Goal: Communication & Community: Answer question/provide support

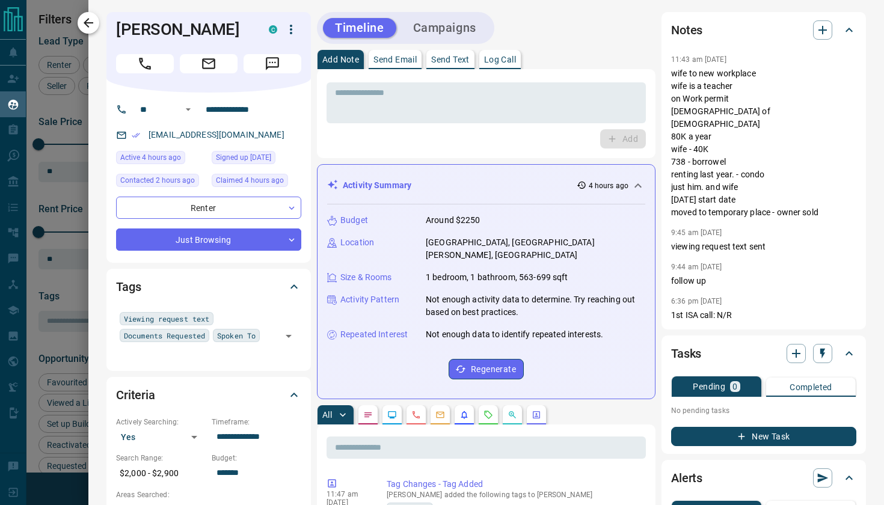
scroll to position [398, 657]
click at [94, 25] on icon "button" at bounding box center [88, 23] width 14 height 14
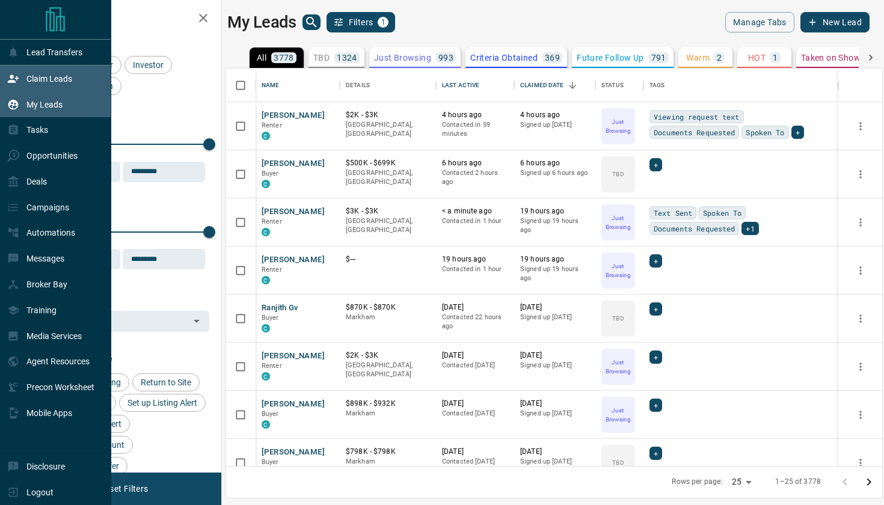
click at [45, 76] on p "Claim Leads" at bounding box center [49, 79] width 46 height 10
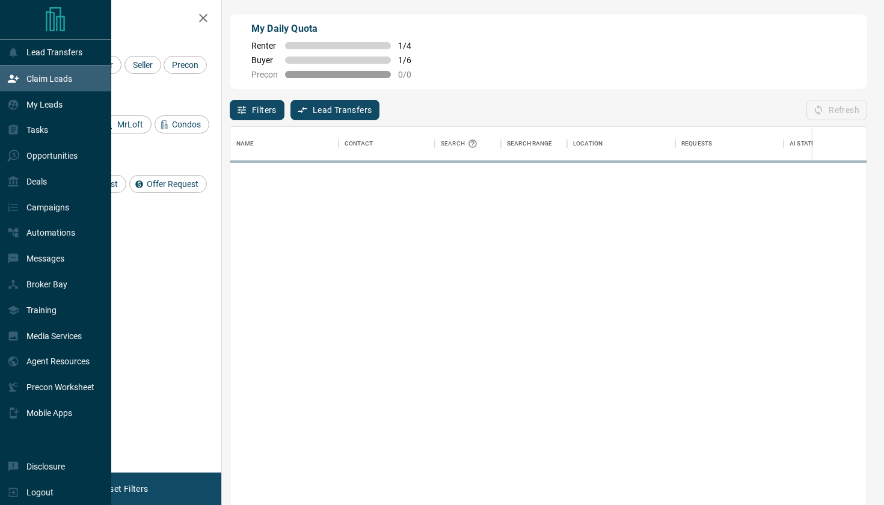
scroll to position [385, 636]
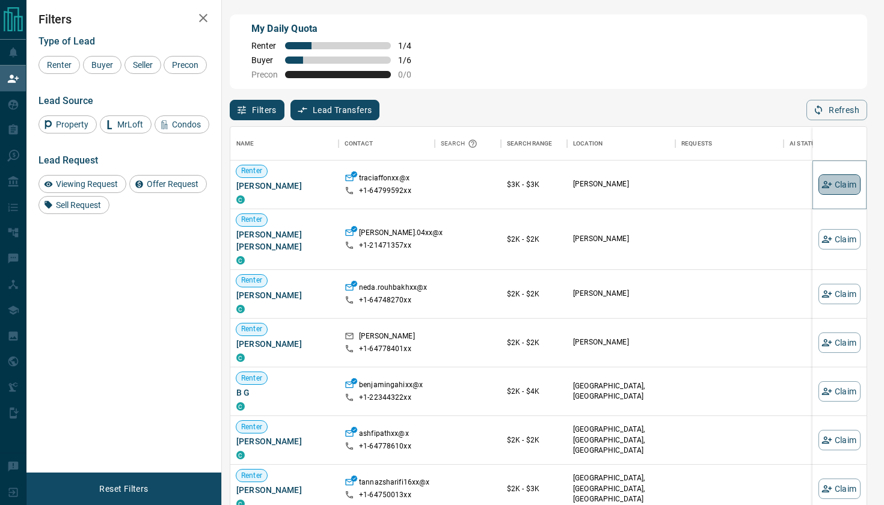
click at [844, 178] on button "Claim" at bounding box center [840, 184] width 42 height 20
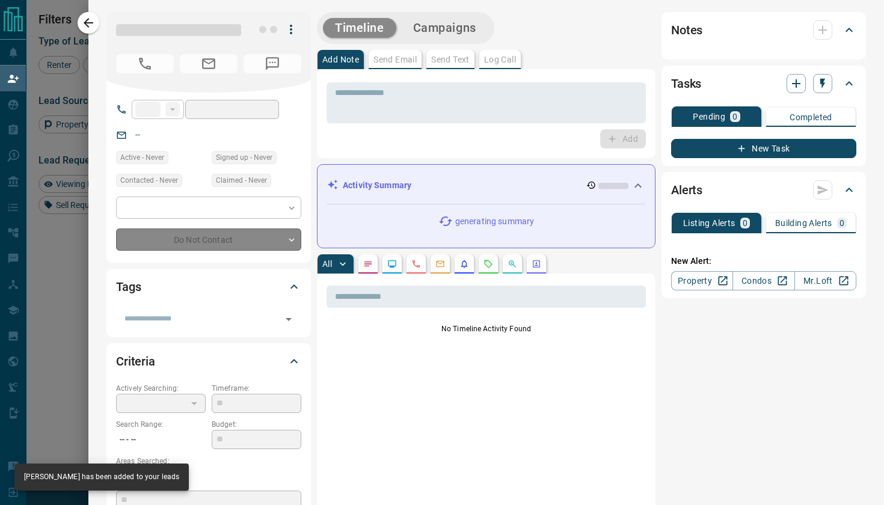
type input "**"
type input "**********"
type input "**"
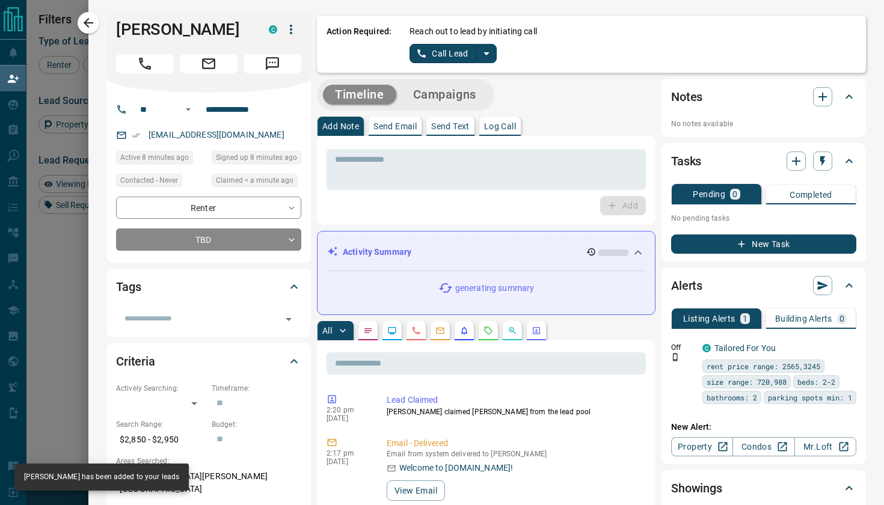
click at [485, 46] on button "split button" at bounding box center [486, 53] width 20 height 19
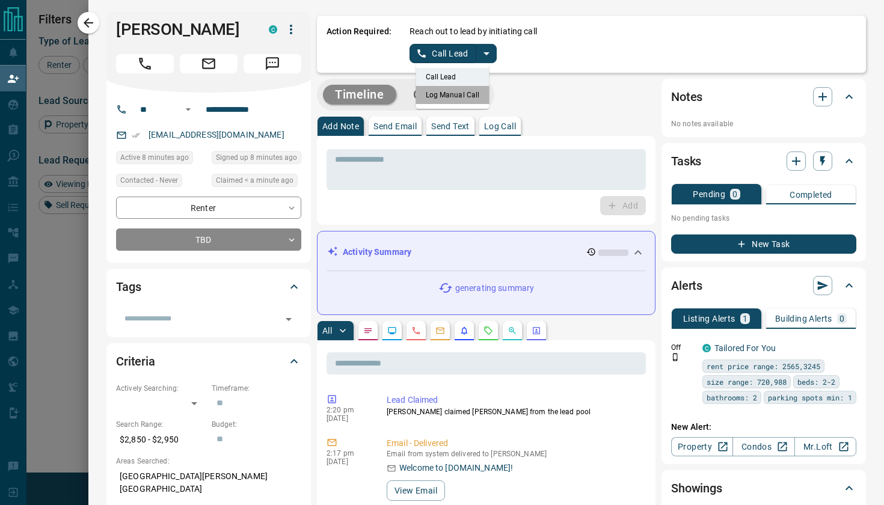
click at [460, 94] on li "Log Manual Call" at bounding box center [452, 95] width 73 height 18
click at [428, 55] on button "Log Manual Call" at bounding box center [449, 53] width 79 height 19
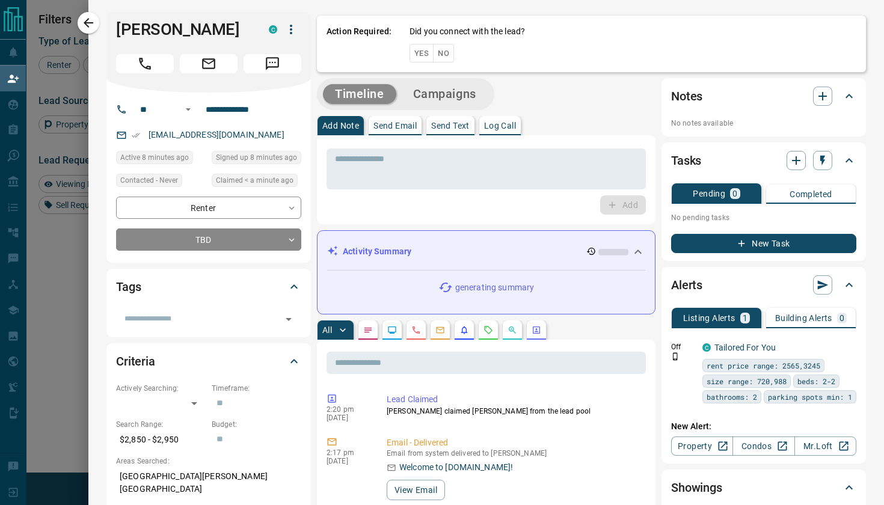
click at [416, 53] on button "Yes" at bounding box center [422, 53] width 24 height 19
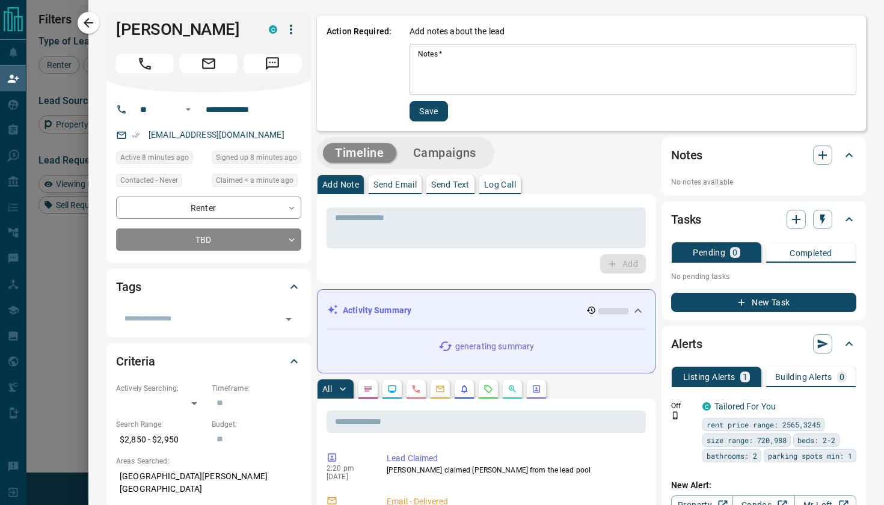
click at [432, 60] on textarea "Notes   *" at bounding box center [633, 69] width 430 height 41
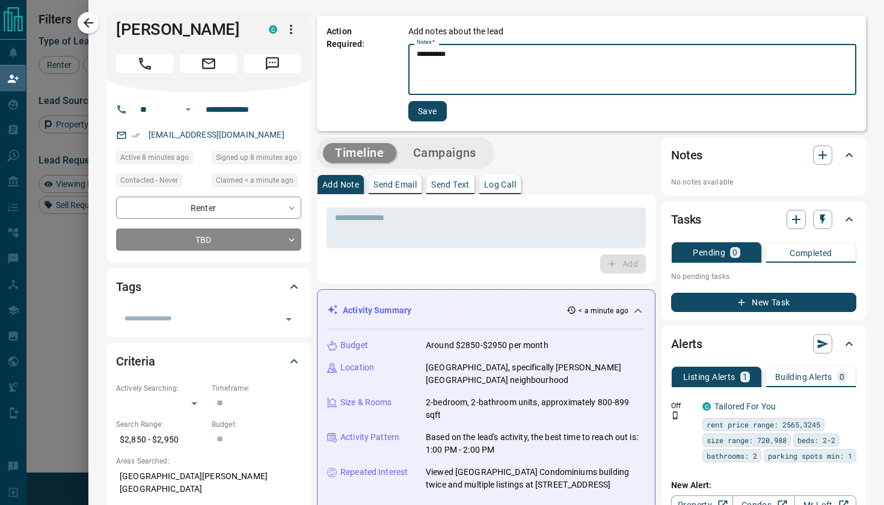
type textarea "*********"
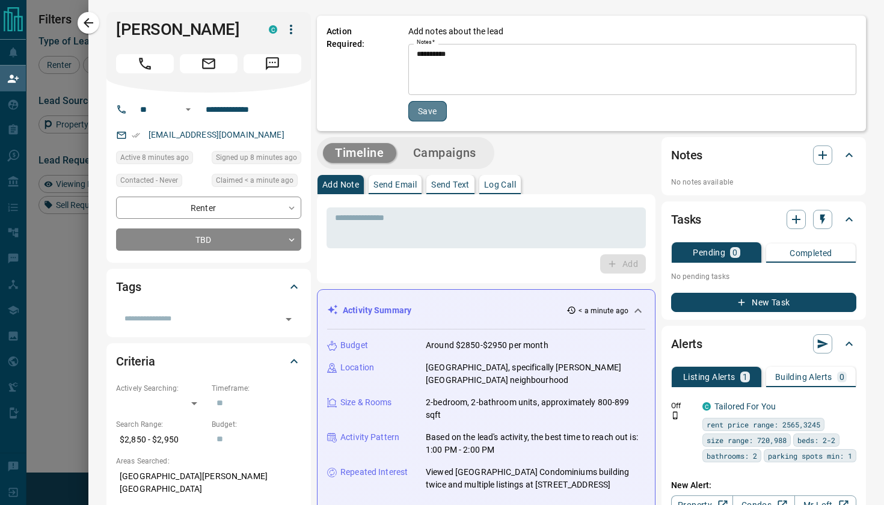
click at [429, 120] on button "Save" at bounding box center [427, 111] width 38 height 20
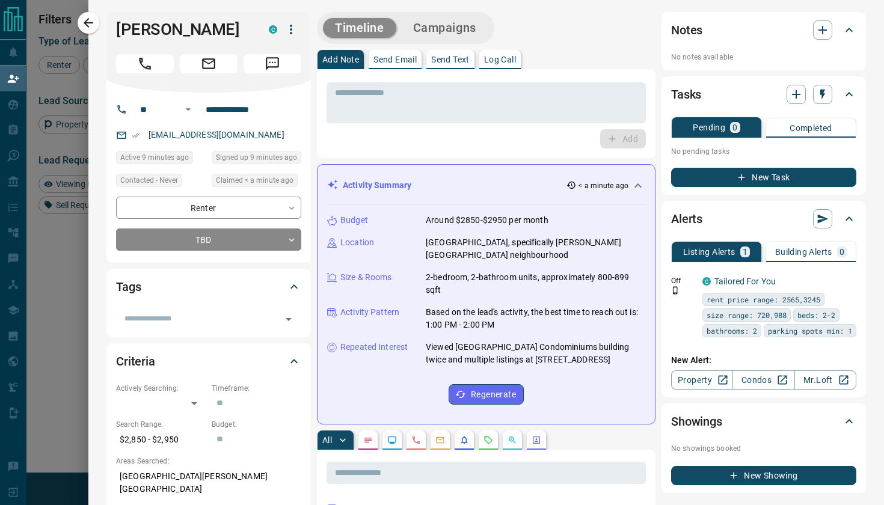
scroll to position [0, 0]
click at [455, 60] on p "Send Text" at bounding box center [450, 59] width 38 height 8
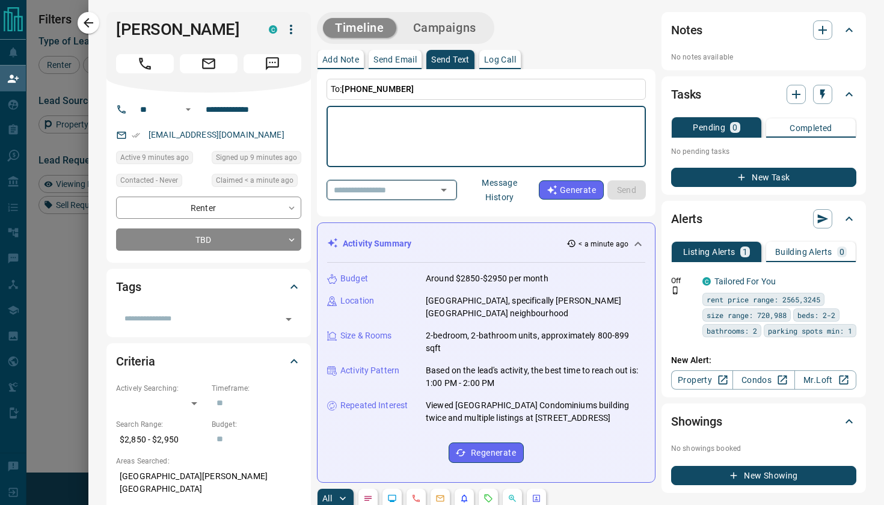
click at [451, 187] on icon "Open" at bounding box center [444, 190] width 14 height 14
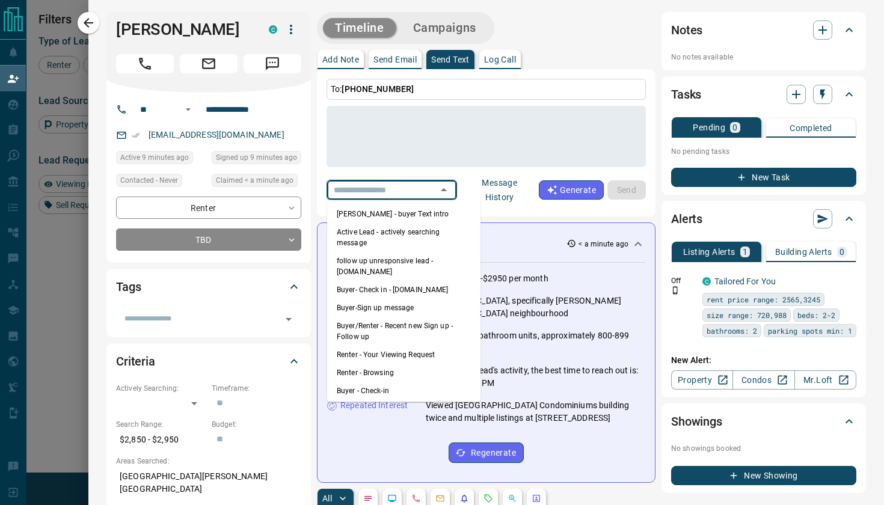
click at [390, 364] on li "Renter - Browsing" at bounding box center [403, 373] width 153 height 18
type textarea "**********"
type input "**********"
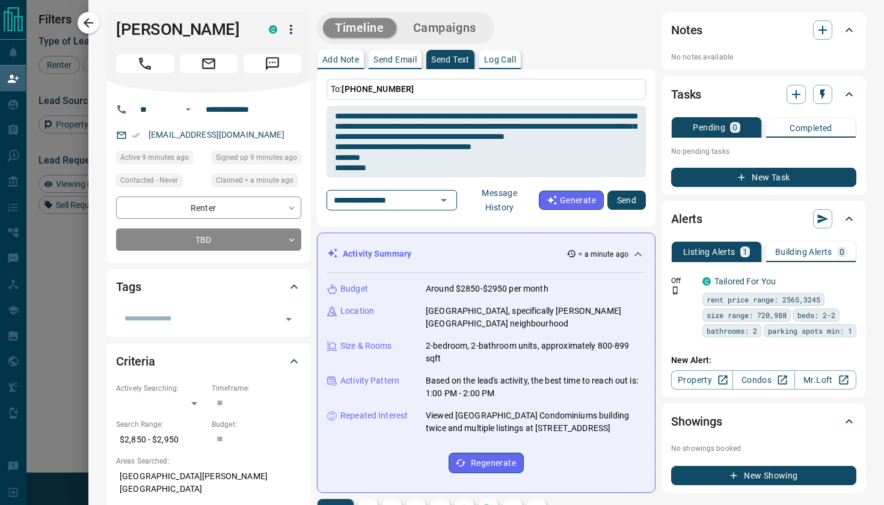
click at [626, 196] on button "Send" at bounding box center [626, 200] width 38 height 19
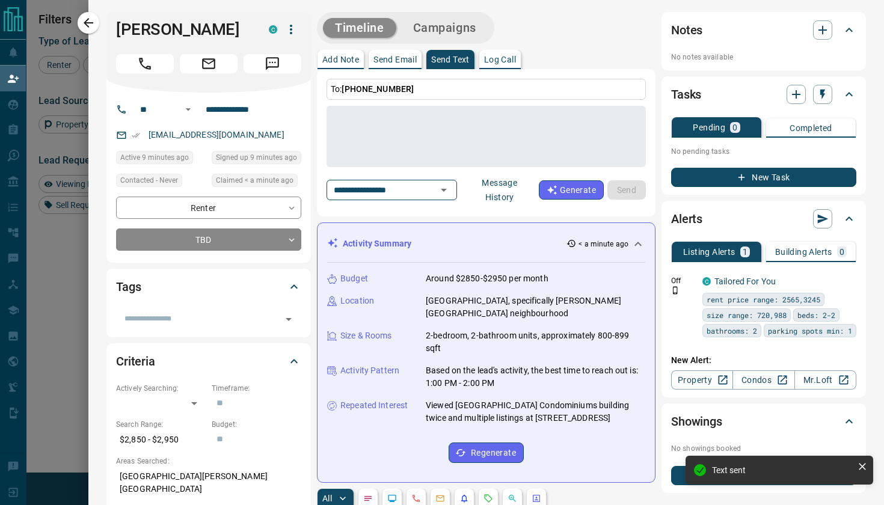
click at [347, 54] on button "Add Note" at bounding box center [341, 59] width 46 height 19
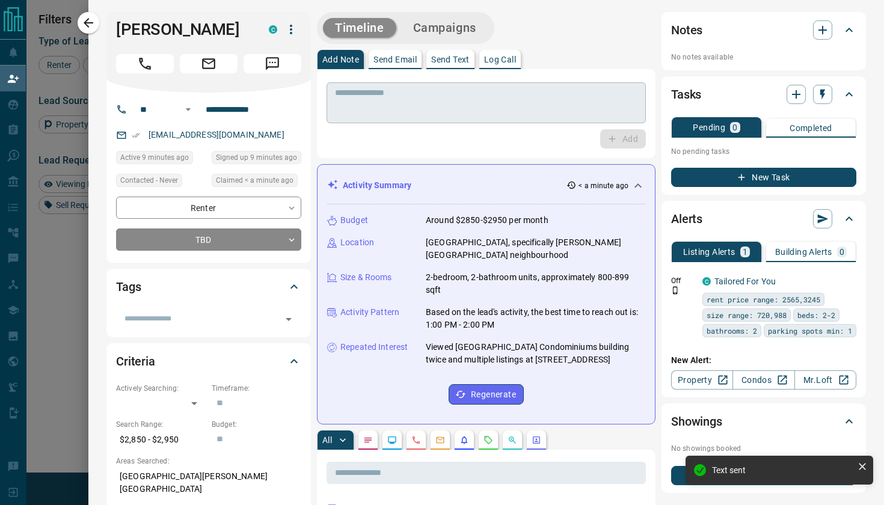
click at [366, 106] on textarea at bounding box center [486, 103] width 303 height 31
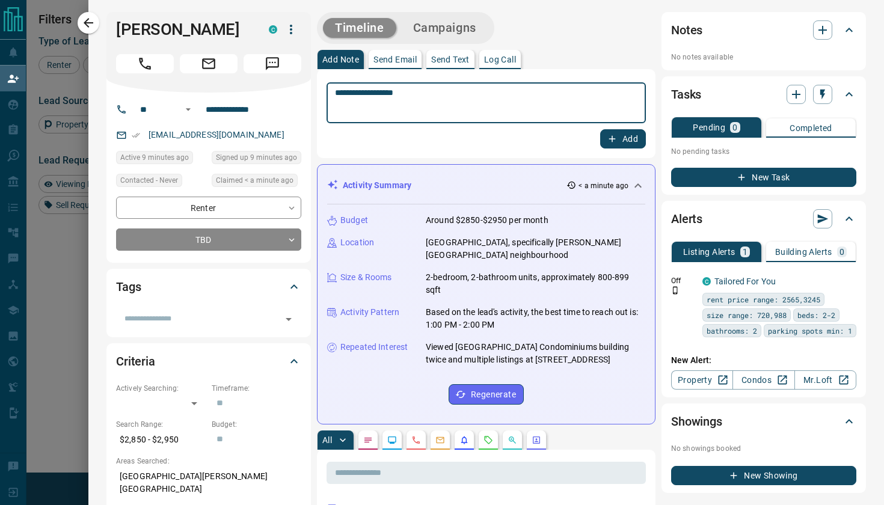
type textarea "**********"
click at [621, 137] on button "Add" at bounding box center [623, 138] width 46 height 19
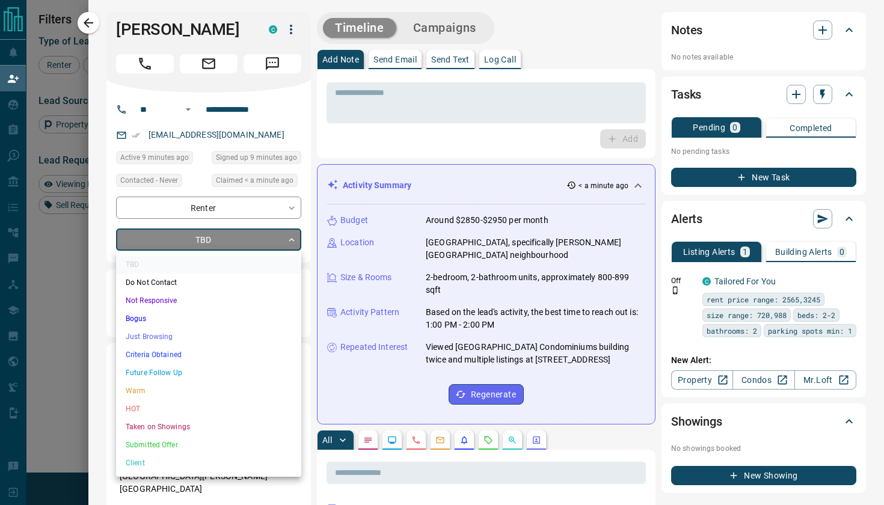
click at [201, 245] on body "Lead Transfers Claim Leads My Leads Tasks Opportunities Deals Campaigns Automat…" at bounding box center [442, 214] width 884 height 428
click at [158, 337] on li "Just Browsing" at bounding box center [208, 337] width 185 height 18
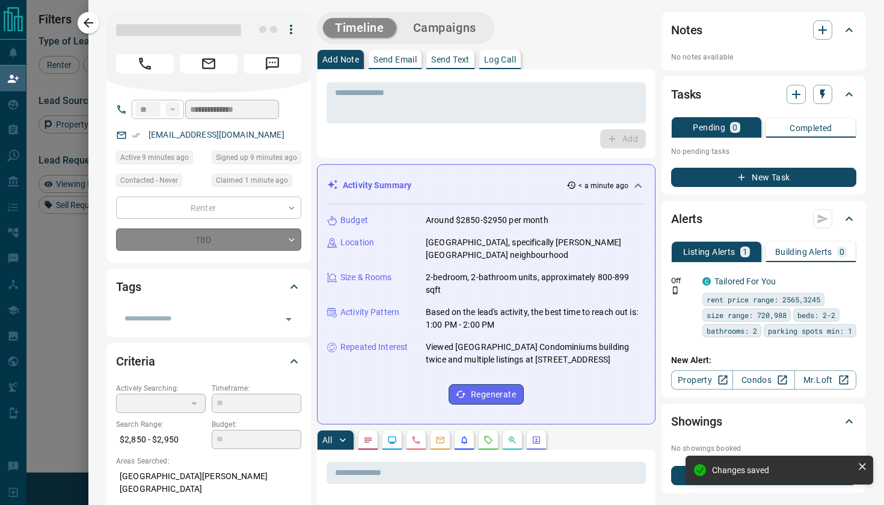
type input "*"
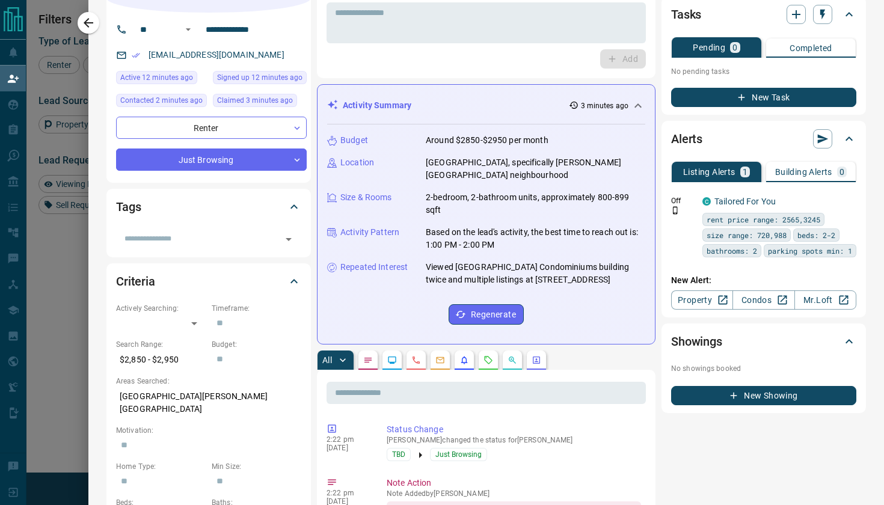
scroll to position [79, 0]
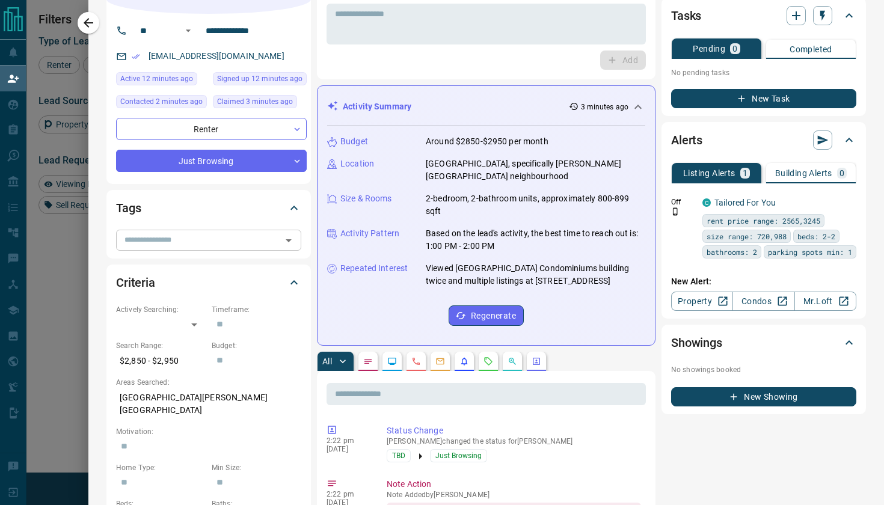
click at [292, 242] on icon "Open" at bounding box center [288, 240] width 14 height 14
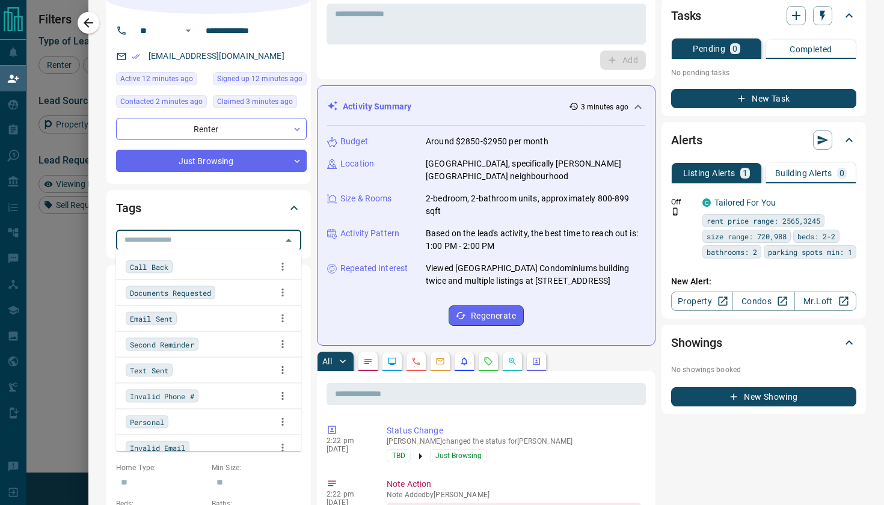
scroll to position [0, 0]
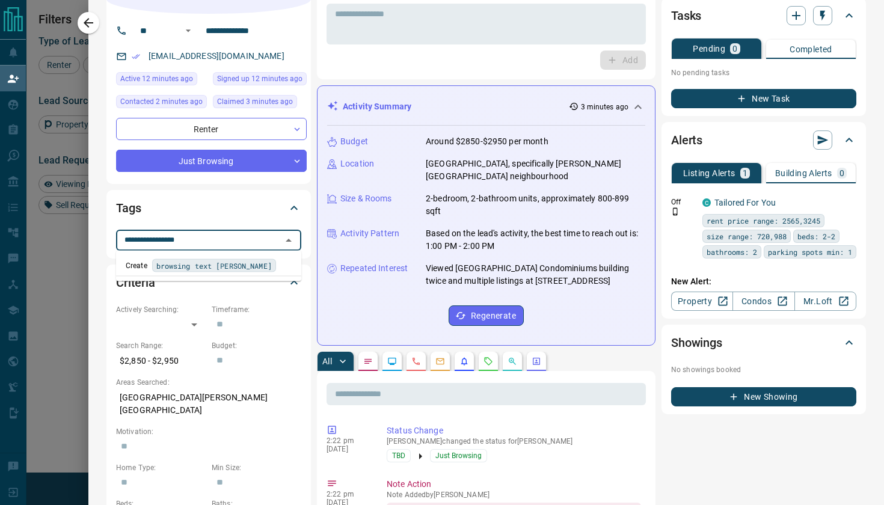
type input "**********"
click at [180, 268] on span "browsing text sent" at bounding box center [194, 266] width 77 height 12
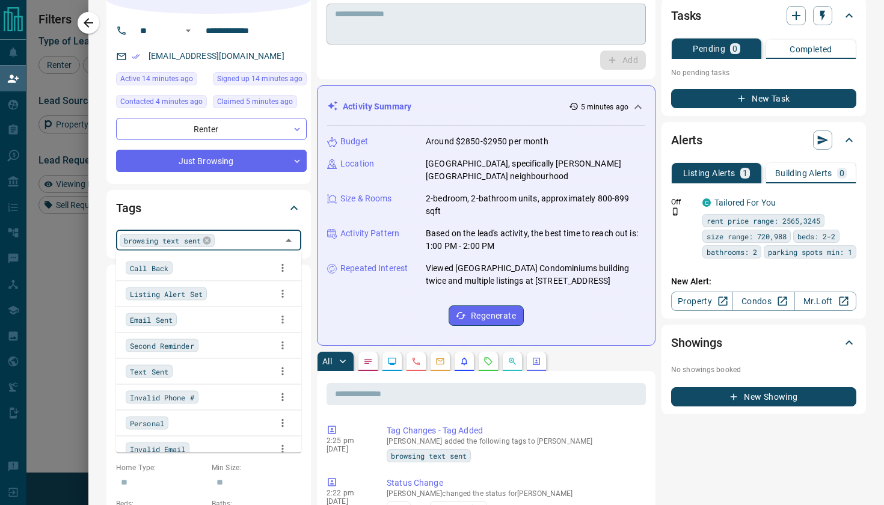
scroll to position [1, 1]
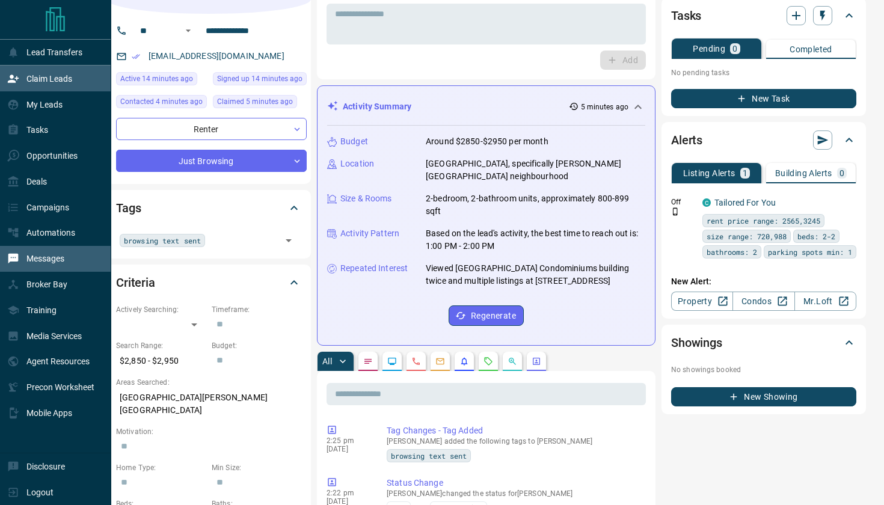
click at [41, 259] on p "Messages" at bounding box center [45, 259] width 38 height 10
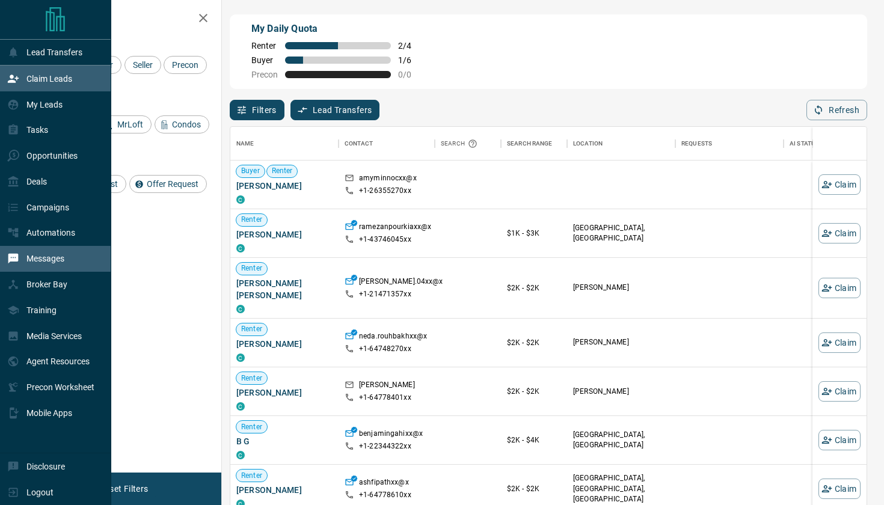
click at [47, 262] on p "Messages" at bounding box center [45, 259] width 38 height 10
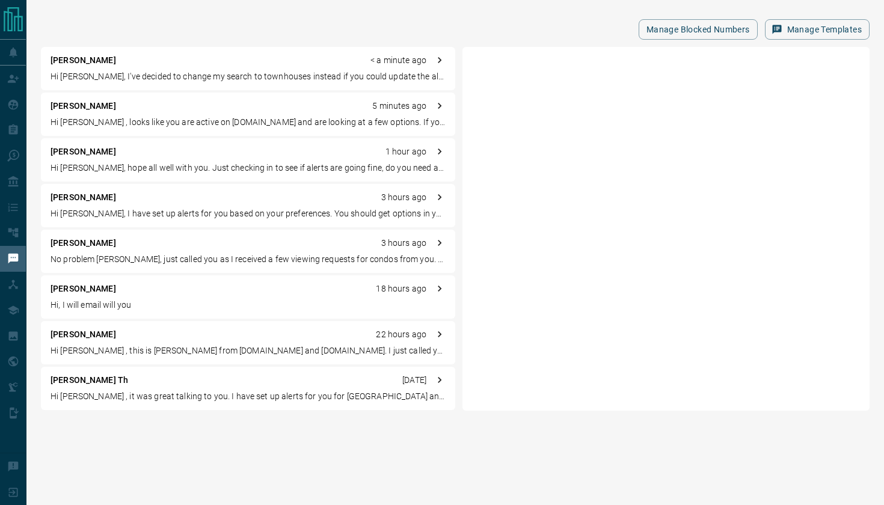
click at [171, 72] on p "Hi [PERSON_NAME], I've decided to change my search to townhouses instead if you…" at bounding box center [248, 76] width 395 height 13
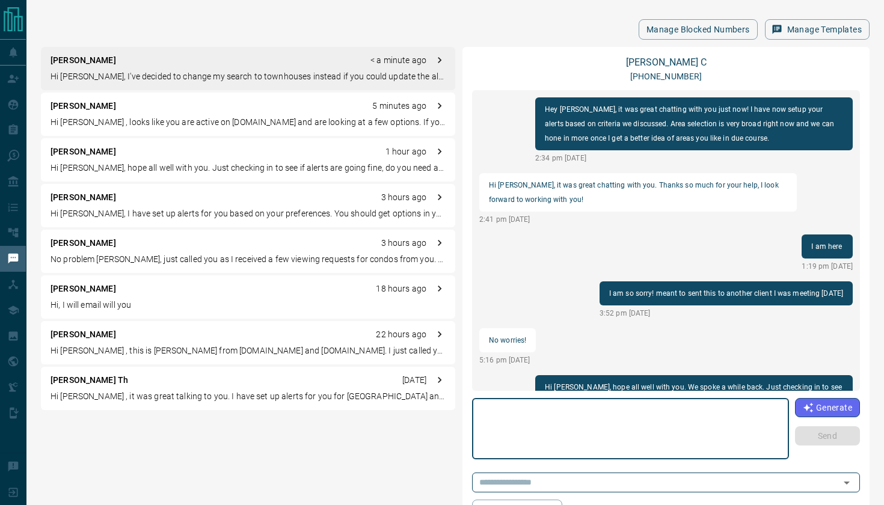
scroll to position [119, 0]
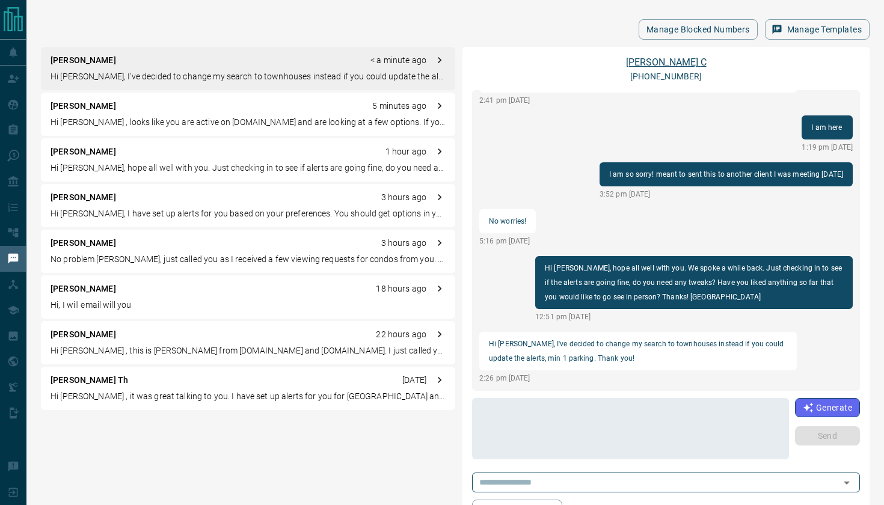
click at [666, 65] on link "[PERSON_NAME]" at bounding box center [666, 62] width 81 height 11
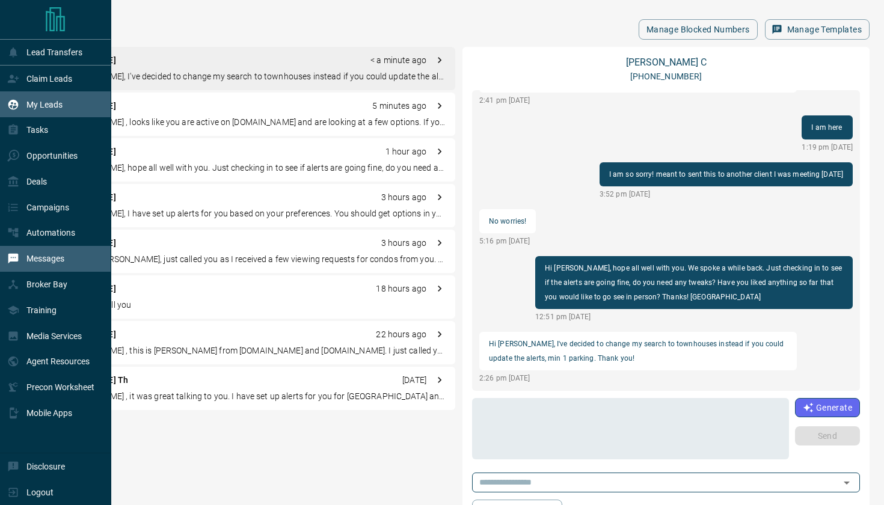
click at [52, 95] on div "My Leads" at bounding box center [34, 104] width 55 height 20
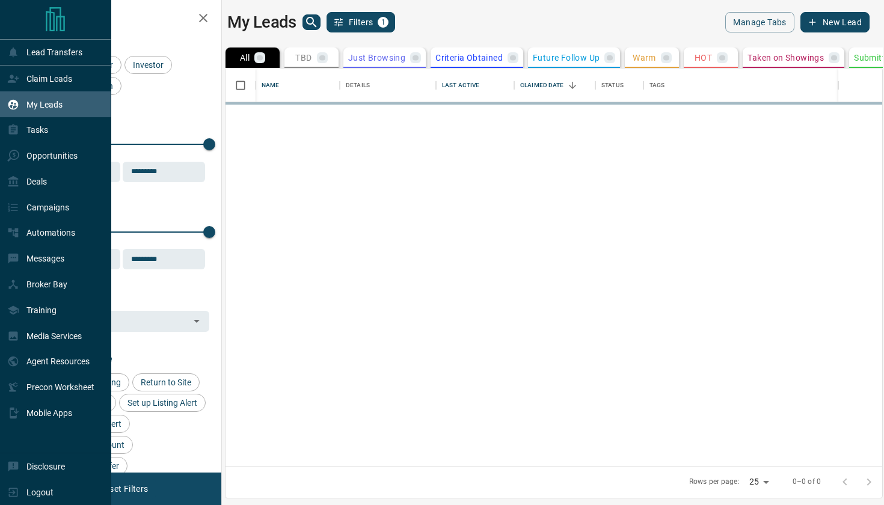
scroll to position [1, 1]
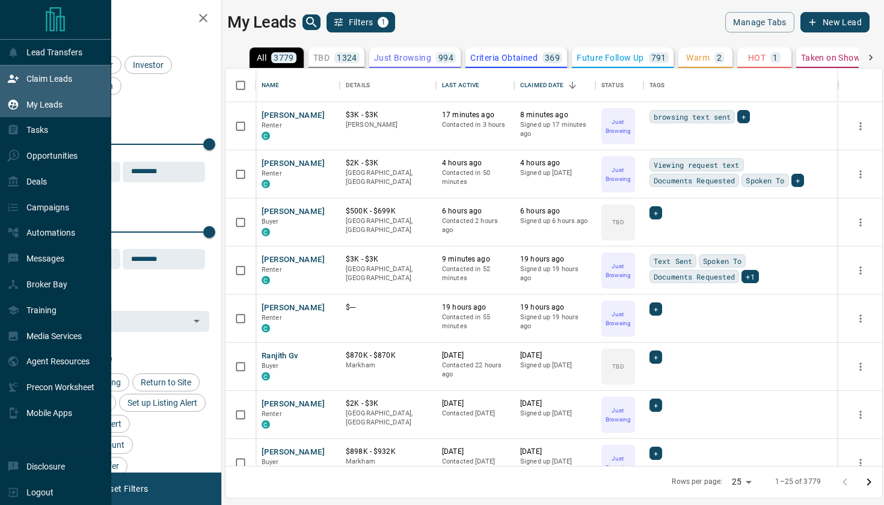
click at [51, 85] on div "Claim Leads" at bounding box center [39, 79] width 65 height 20
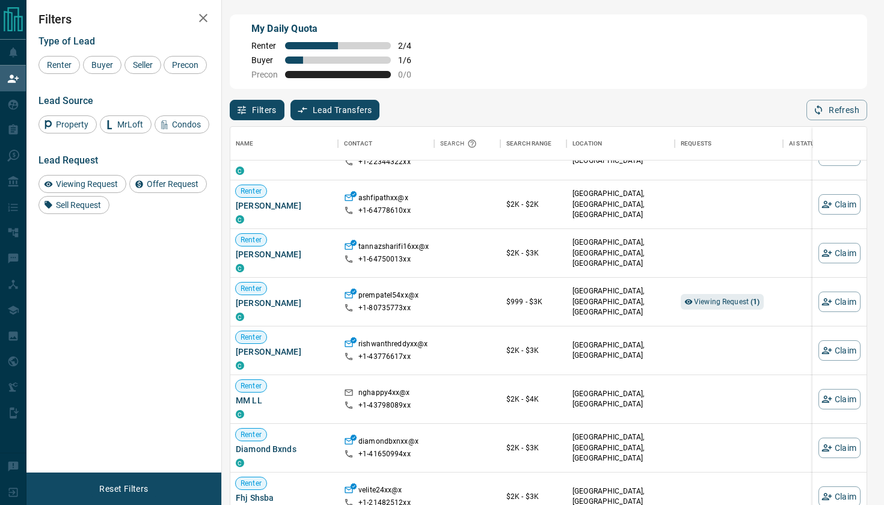
scroll to position [286, 1]
click at [846, 352] on button "Claim" at bounding box center [840, 349] width 42 height 20
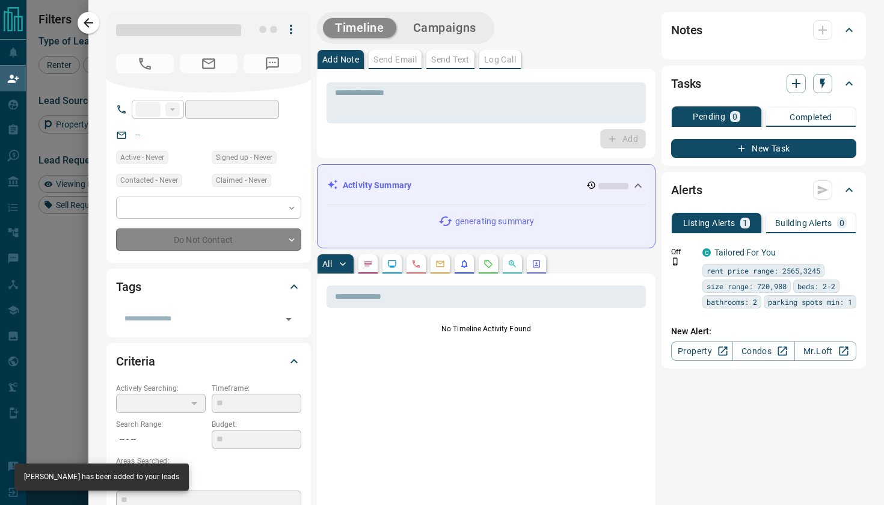
type input "**"
type input "**********"
type input "**"
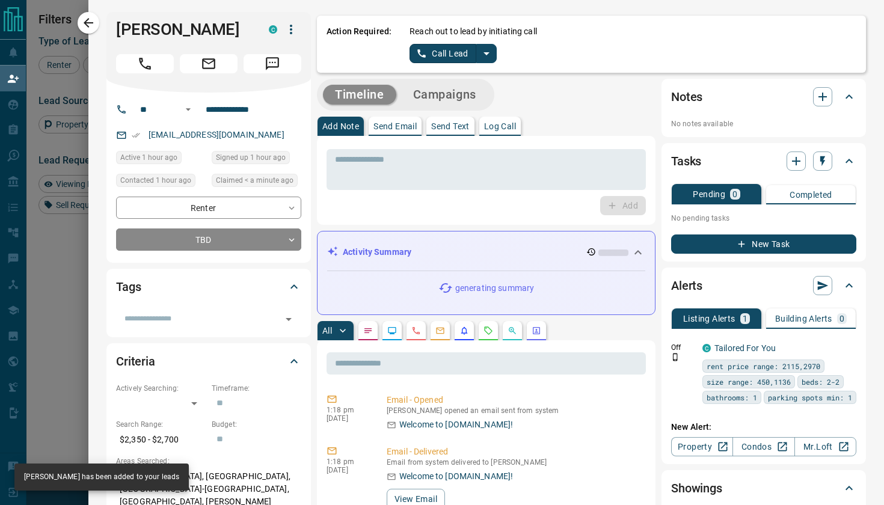
click at [487, 52] on icon "split button" at bounding box center [487, 53] width 6 height 3
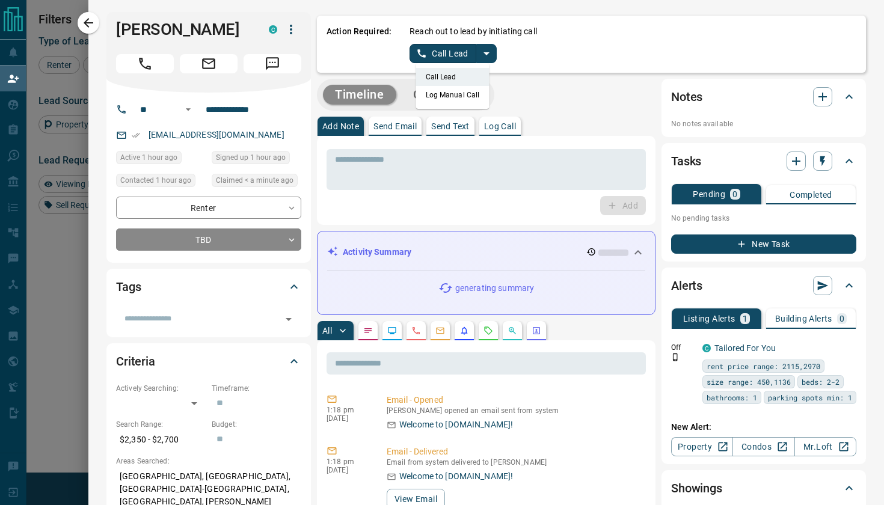
click at [447, 93] on li "Log Manual Call" at bounding box center [452, 95] width 73 height 18
click at [423, 53] on button "Log Manual Call" at bounding box center [449, 53] width 79 height 19
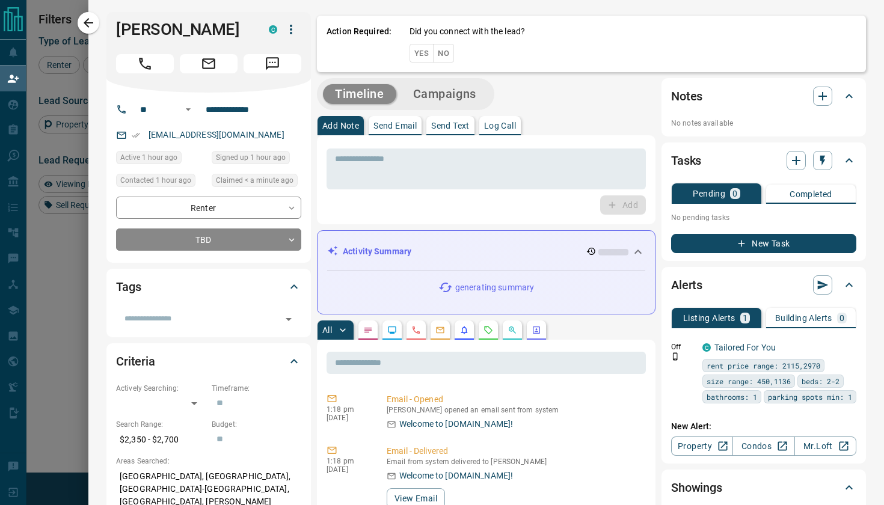
click at [420, 51] on button "Yes" at bounding box center [422, 53] width 24 height 19
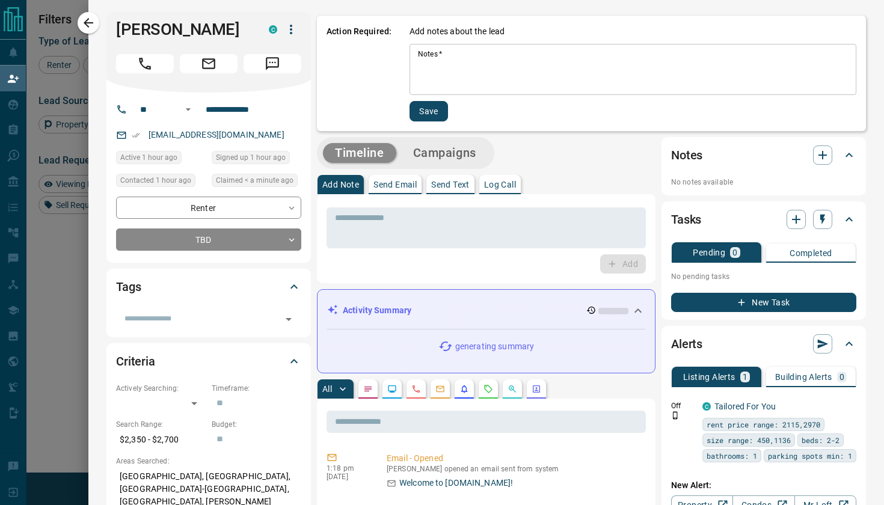
click at [435, 64] on textarea "Notes   *" at bounding box center [633, 69] width 430 height 41
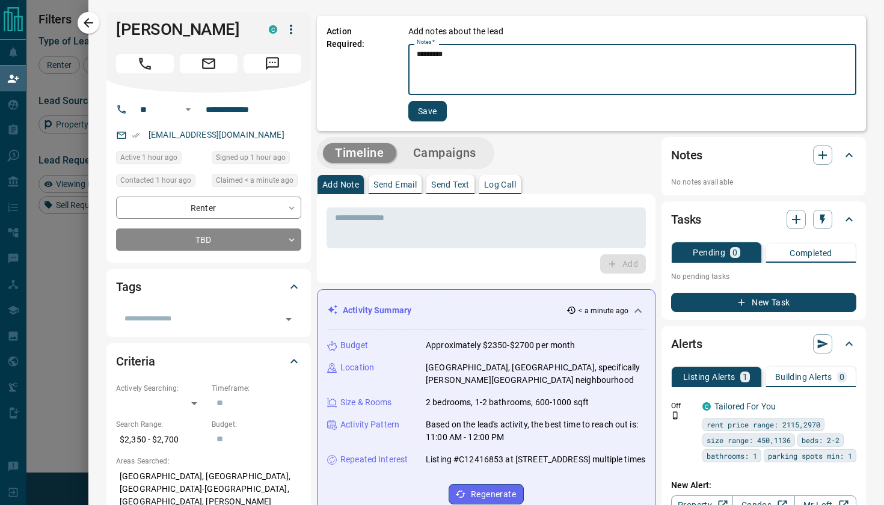
type textarea "*********"
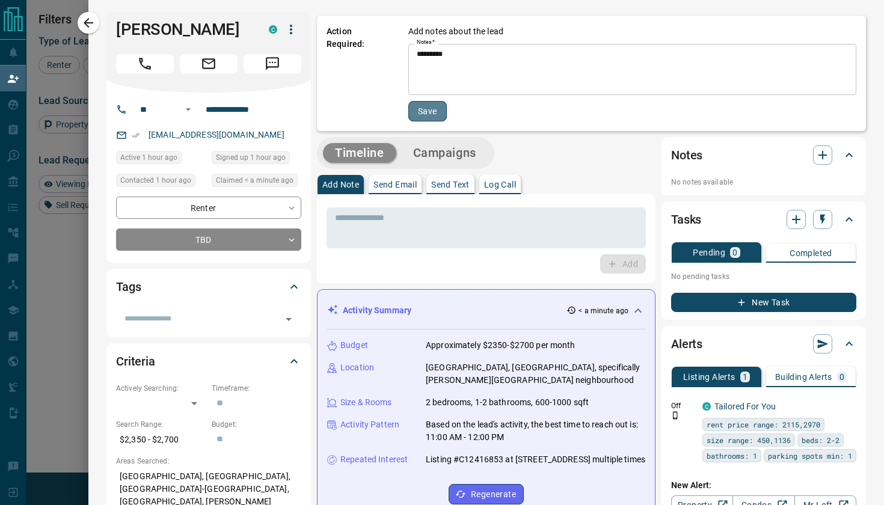
click at [431, 115] on button "Save" at bounding box center [427, 111] width 38 height 20
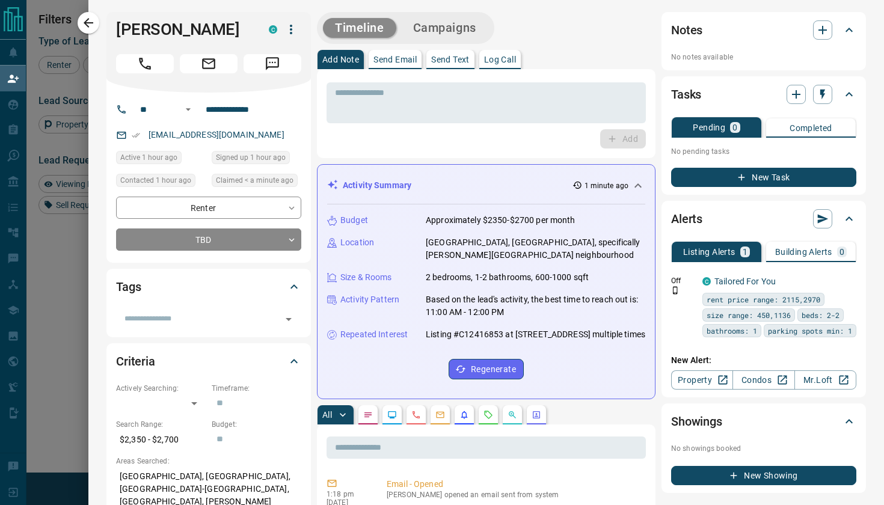
scroll to position [0, 0]
click at [453, 60] on p "Send Text" at bounding box center [450, 59] width 38 height 8
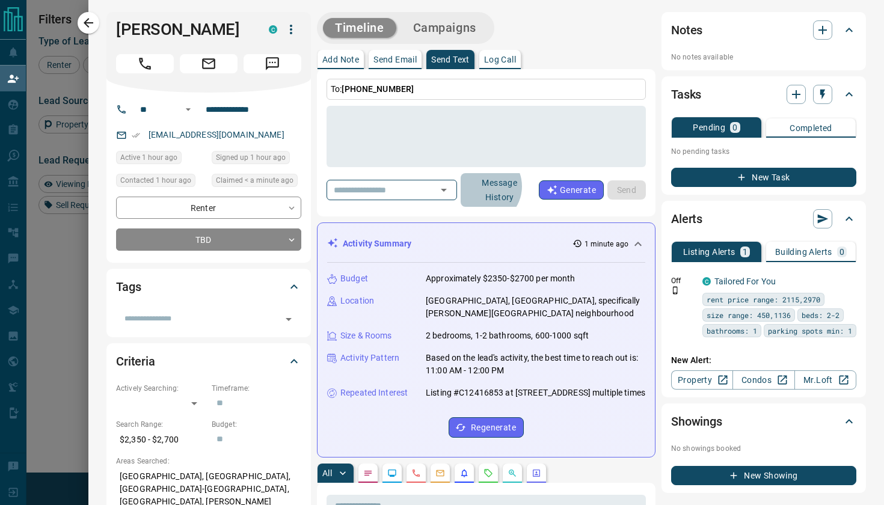
click at [506, 186] on button "Message History" at bounding box center [500, 190] width 78 height 34
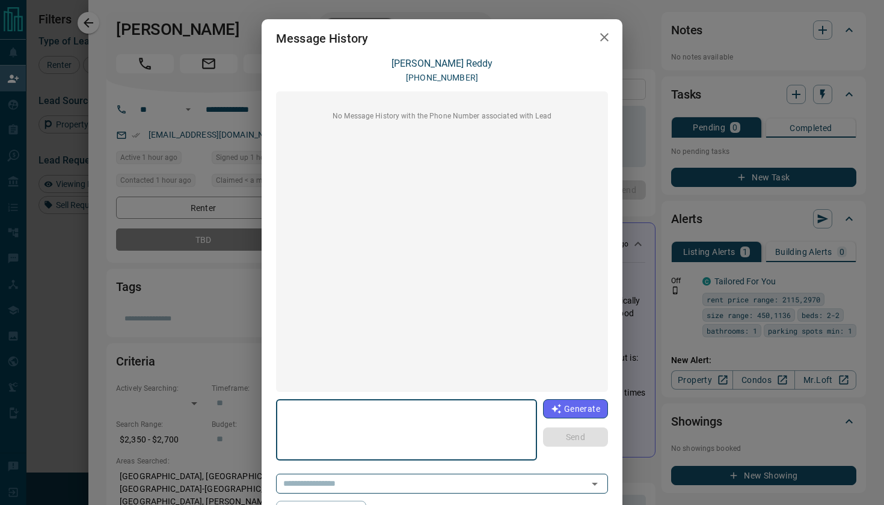
click at [608, 34] on icon "button" at bounding box center [604, 37] width 8 height 8
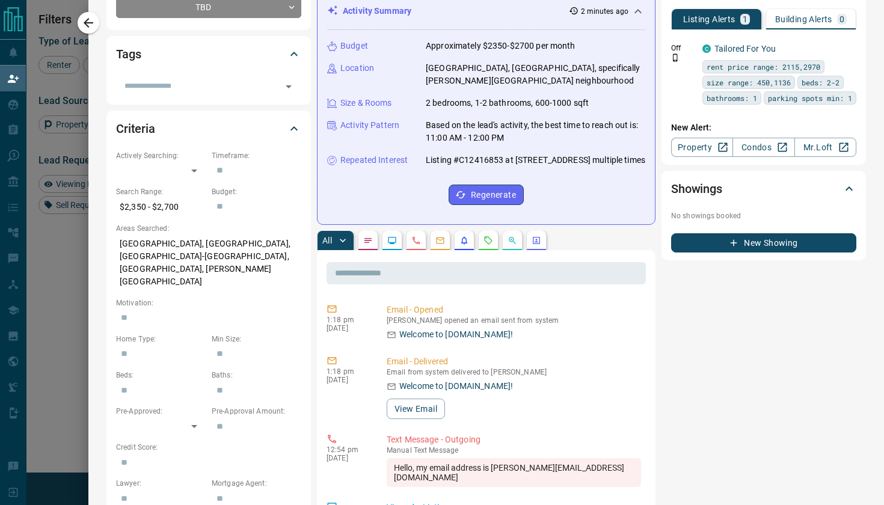
scroll to position [244, 0]
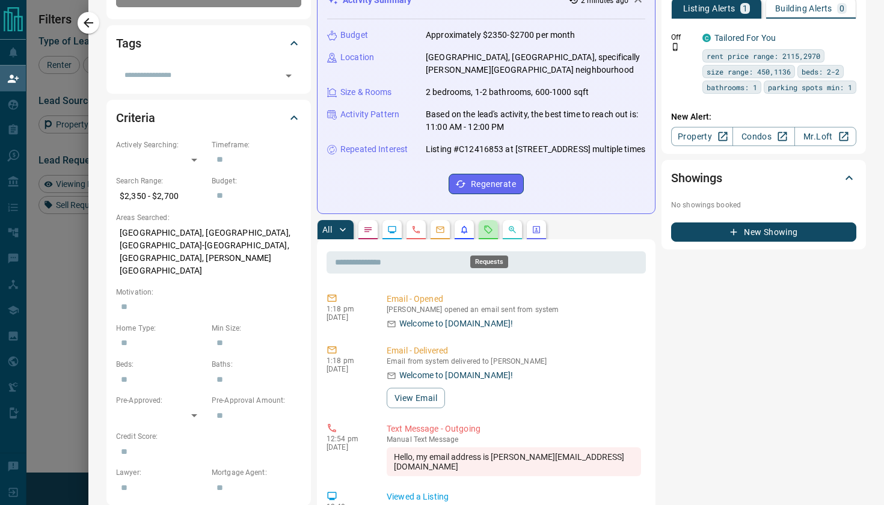
click at [491, 235] on icon "Requests" at bounding box center [489, 230] width 10 height 10
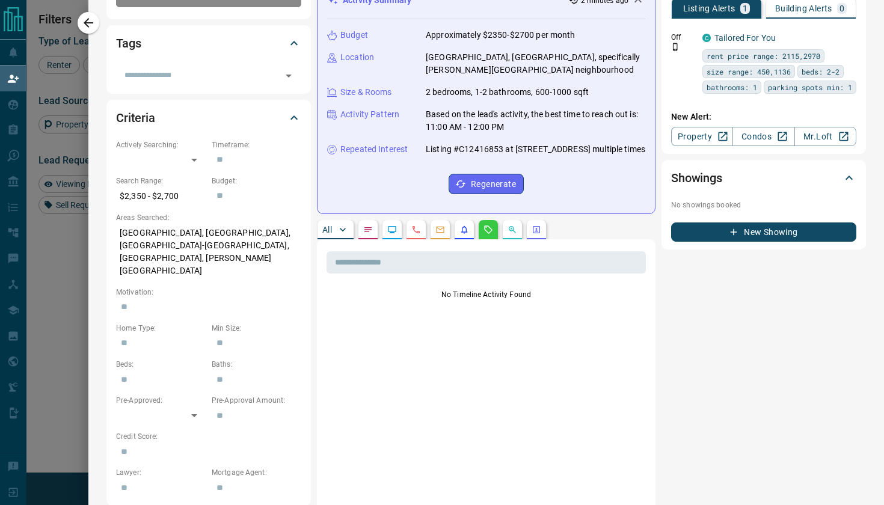
click at [329, 234] on p "All" at bounding box center [327, 230] width 10 height 8
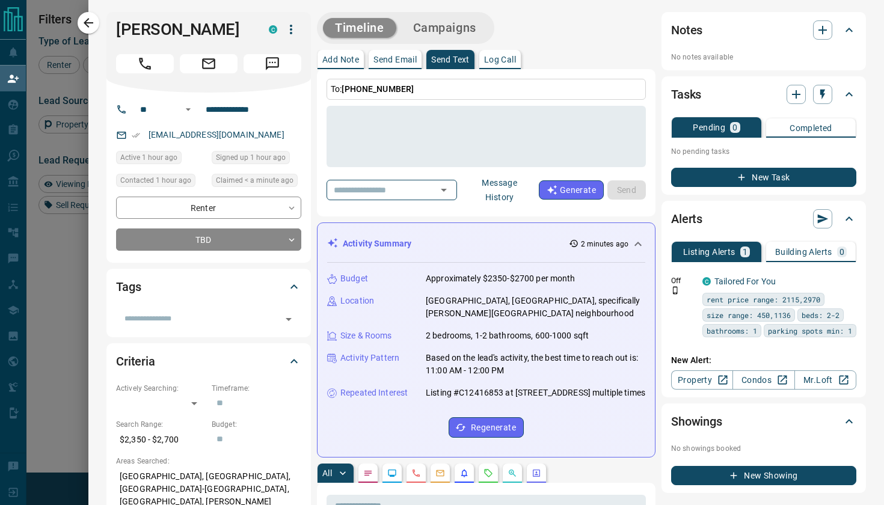
scroll to position [0, 0]
click at [447, 189] on icon "Open" at bounding box center [444, 190] width 6 height 3
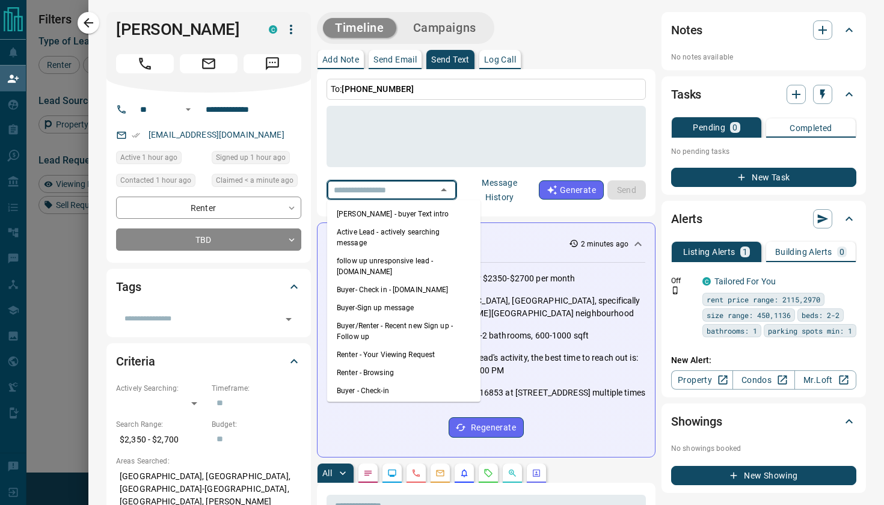
click at [384, 364] on li "Renter - Browsing" at bounding box center [403, 373] width 153 height 18
type textarea "**********"
type input "**********"
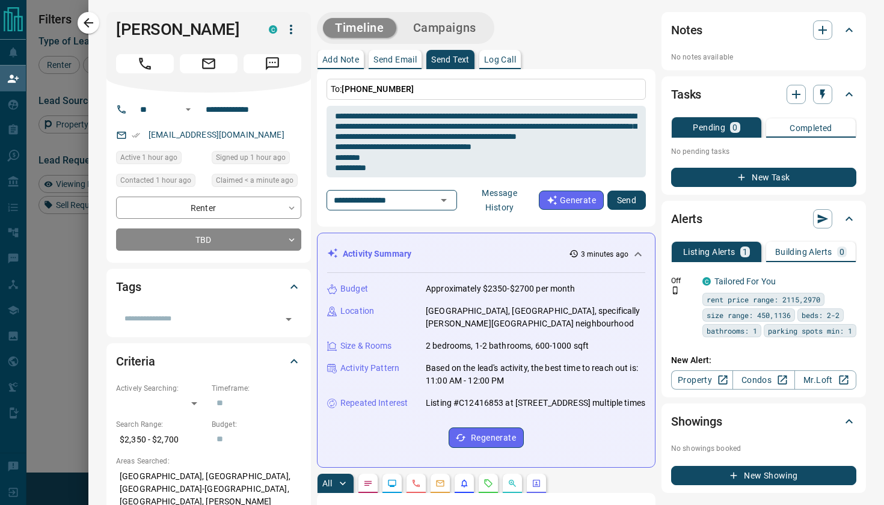
click at [629, 204] on button "Send" at bounding box center [626, 200] width 38 height 19
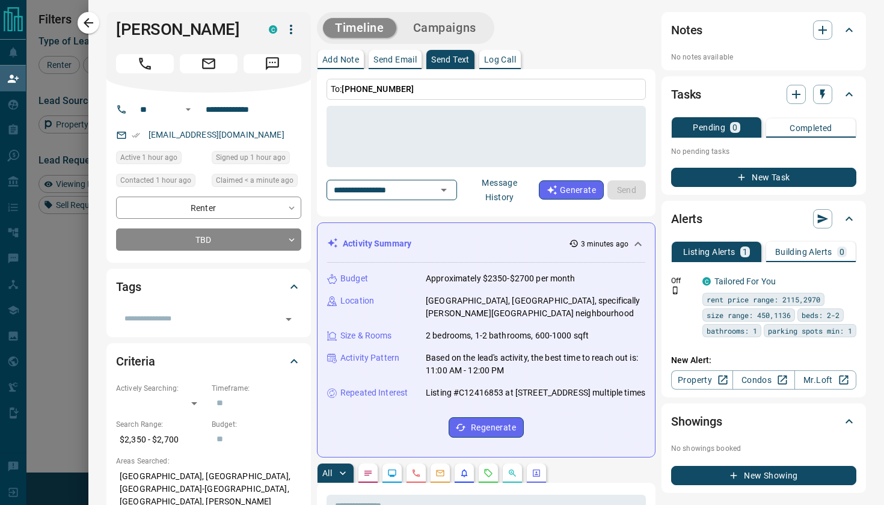
click at [287, 283] on icon at bounding box center [294, 287] width 14 height 14
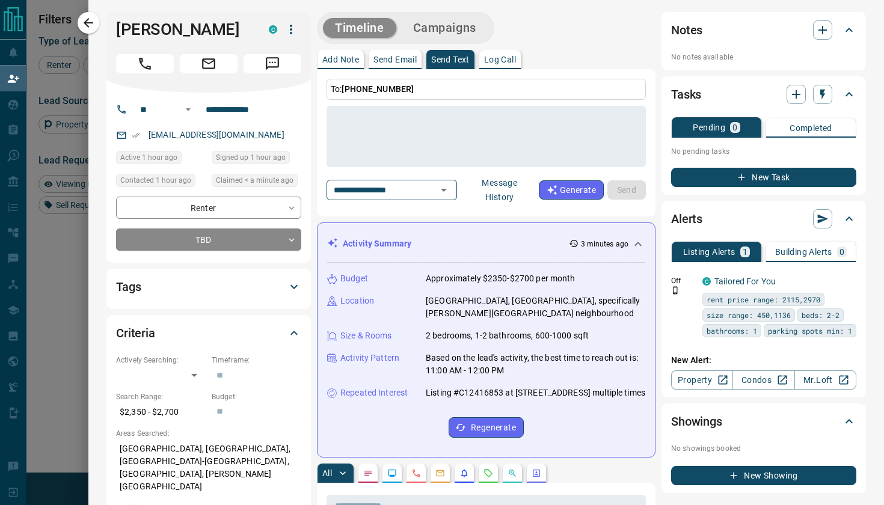
click at [287, 283] on icon at bounding box center [294, 287] width 14 height 14
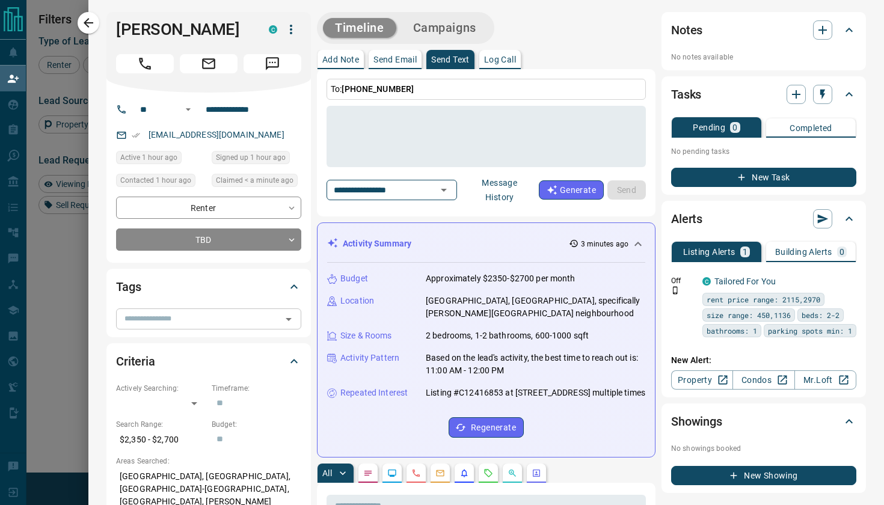
click at [245, 315] on input "text" at bounding box center [199, 318] width 158 height 13
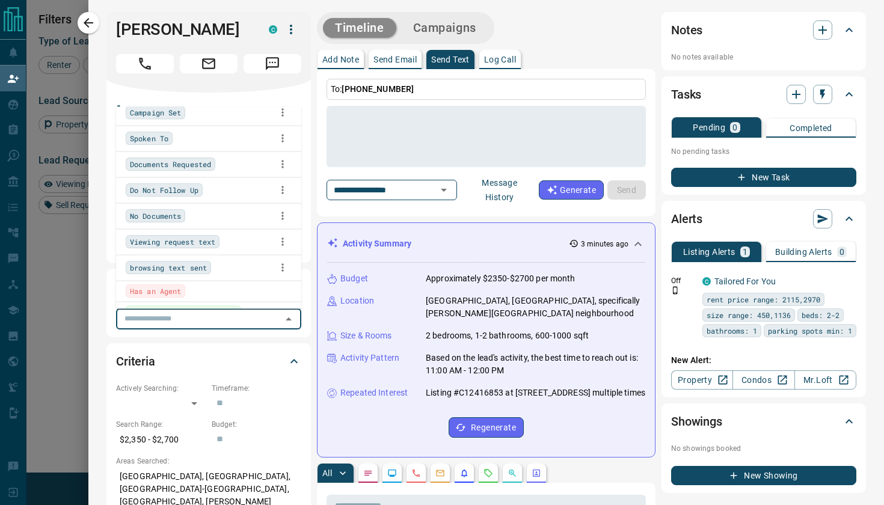
scroll to position [250, 0]
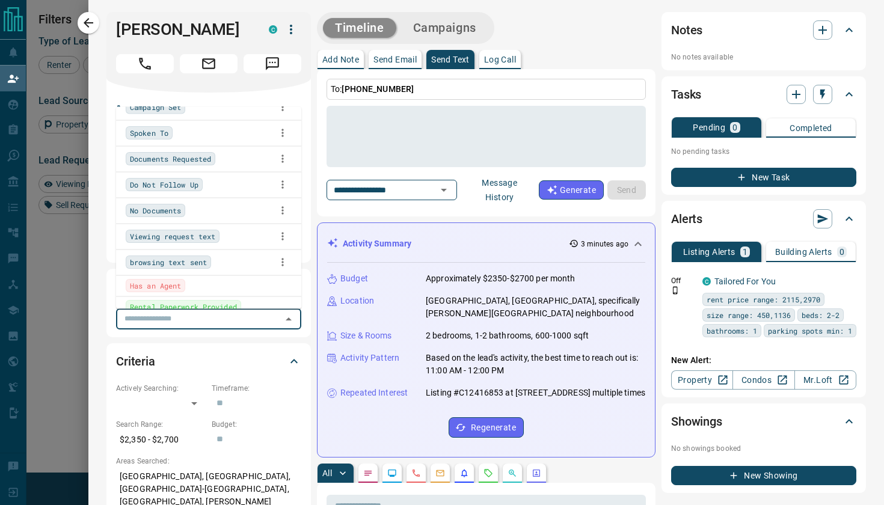
click at [172, 264] on span "browsing text sent" at bounding box center [168, 263] width 77 height 12
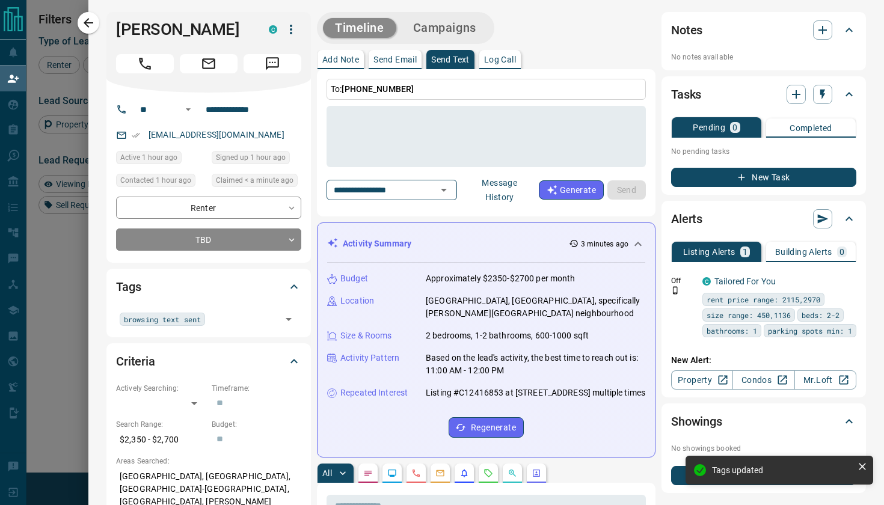
click at [167, 243] on body "Lead Transfers Claim Leads My Leads Tasks Opportunities Deals Campaigns Automat…" at bounding box center [442, 214] width 884 height 428
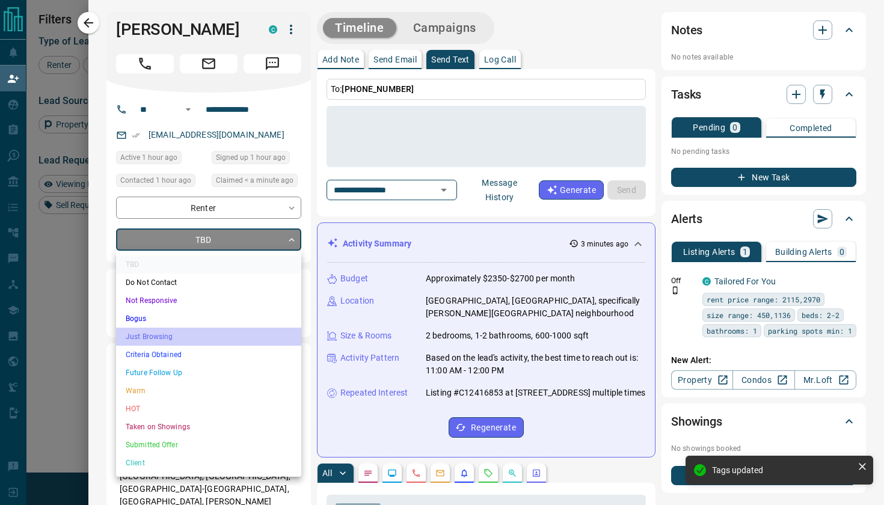
click at [163, 337] on li "Just Browsing" at bounding box center [208, 337] width 185 height 18
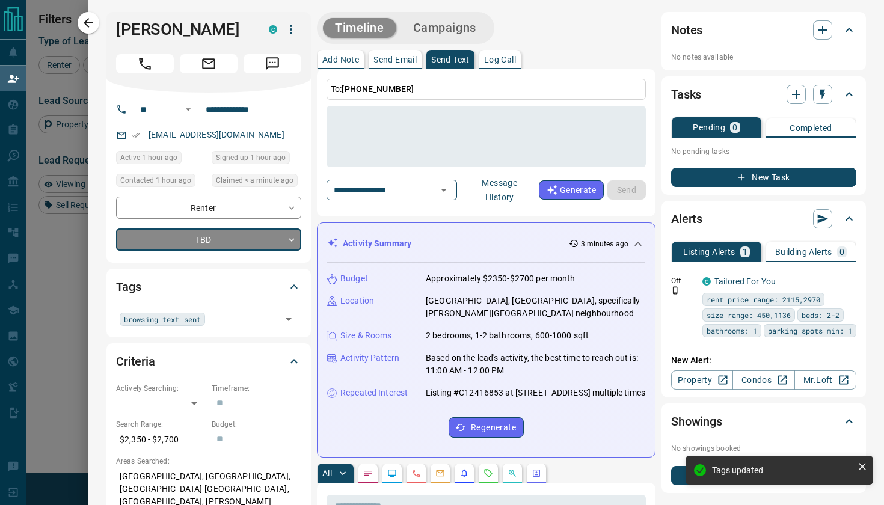
type input "*"
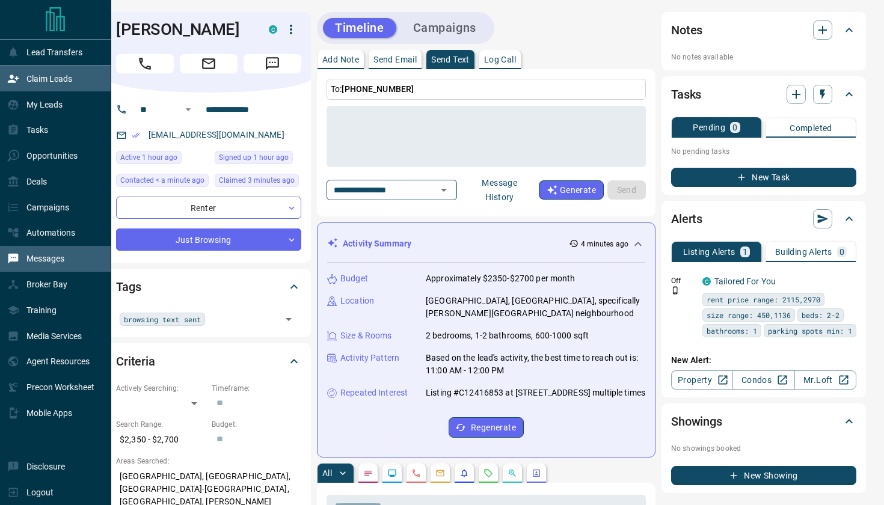
click at [54, 263] on p "Messages" at bounding box center [45, 259] width 38 height 10
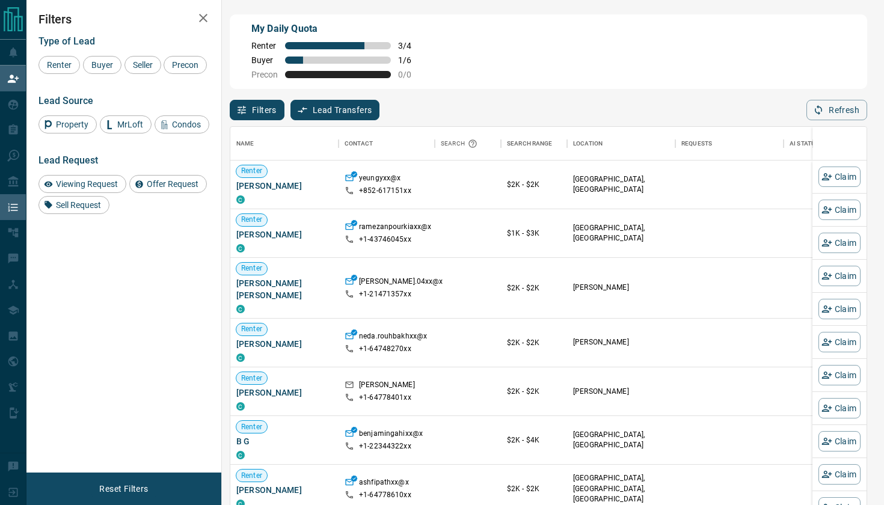
scroll to position [385, 636]
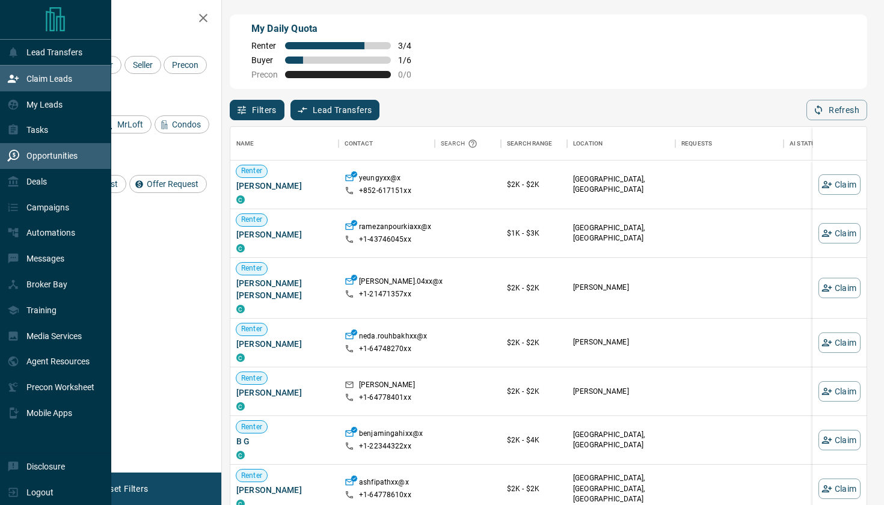
click at [62, 159] on p "Opportunities" at bounding box center [51, 156] width 51 height 10
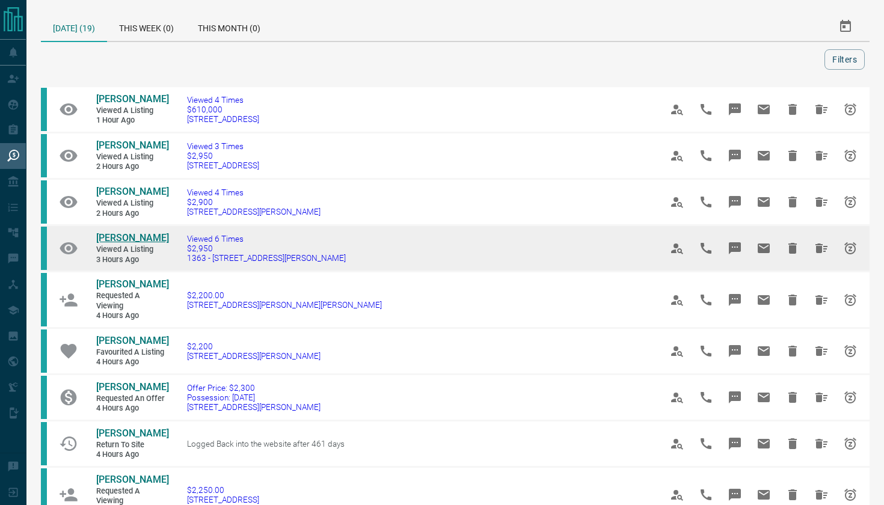
click at [117, 232] on span "[PERSON_NAME]" at bounding box center [132, 237] width 73 height 11
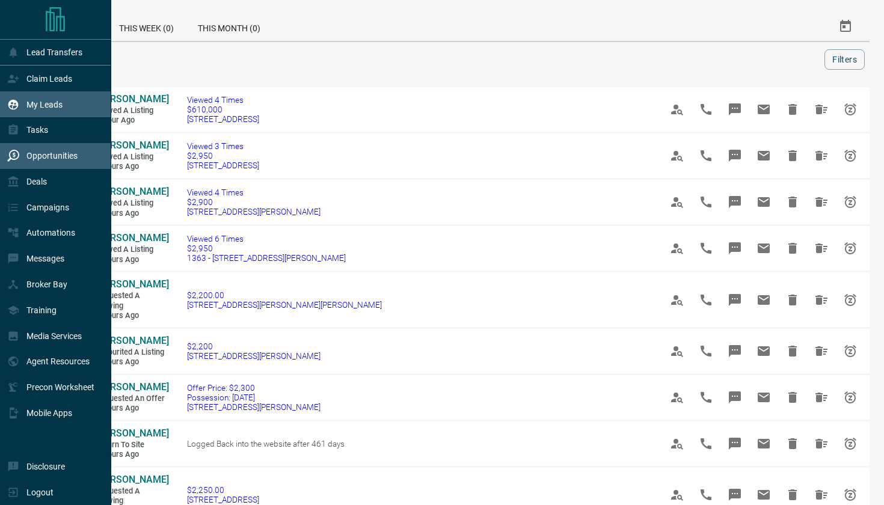
click at [64, 108] on div "My Leads" at bounding box center [55, 104] width 111 height 26
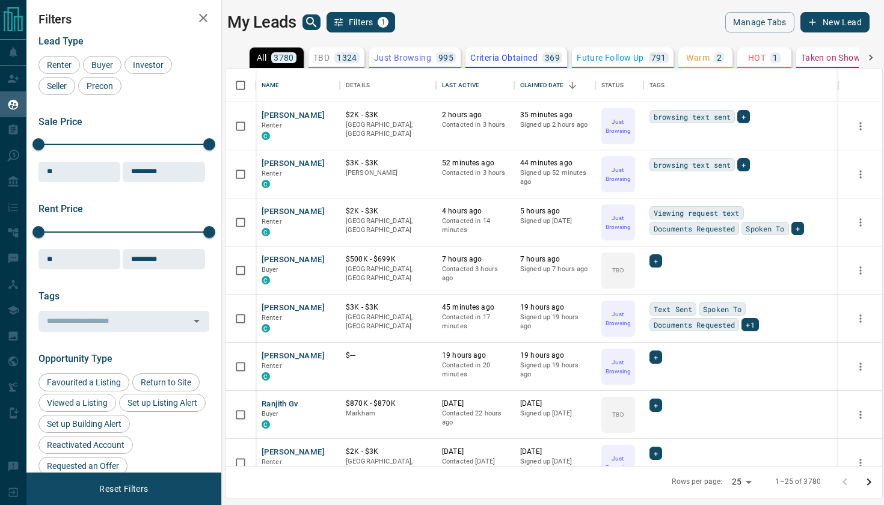
scroll to position [398, 657]
click at [315, 20] on icon "search button" at bounding box center [311, 22] width 14 height 14
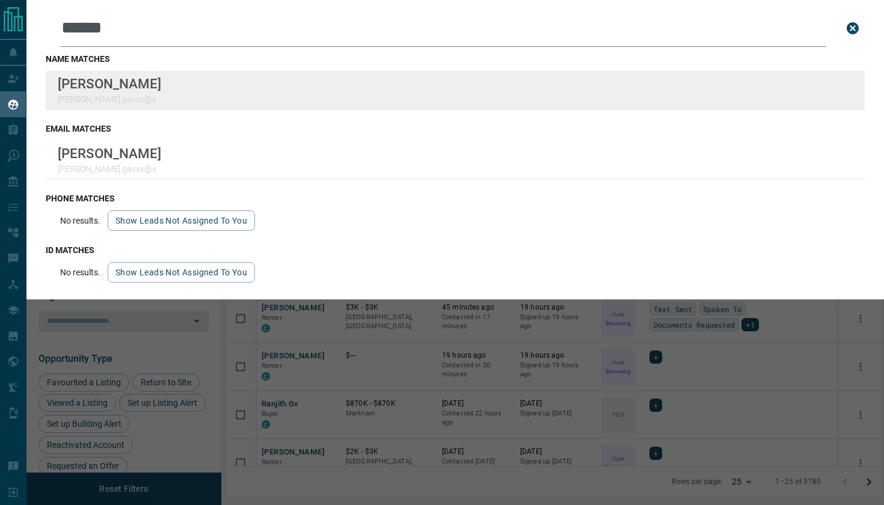
type input "******"
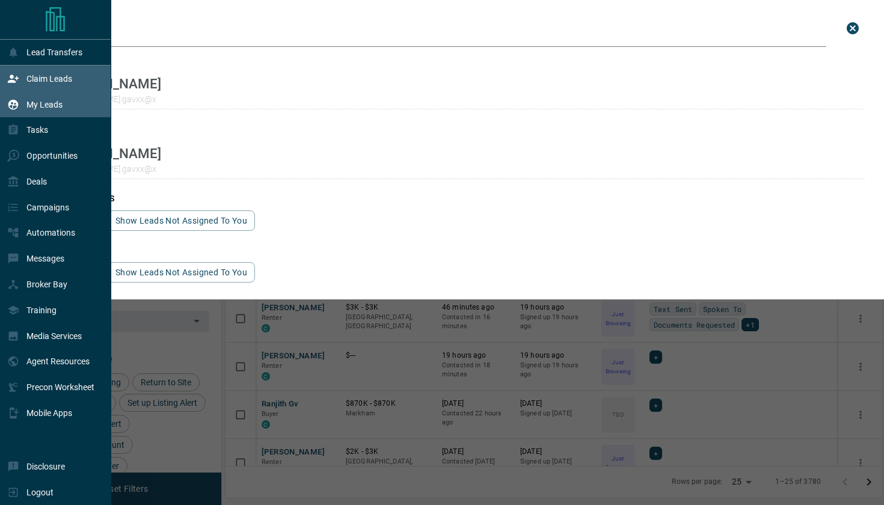
click at [41, 82] on p "Claim Leads" at bounding box center [49, 79] width 46 height 10
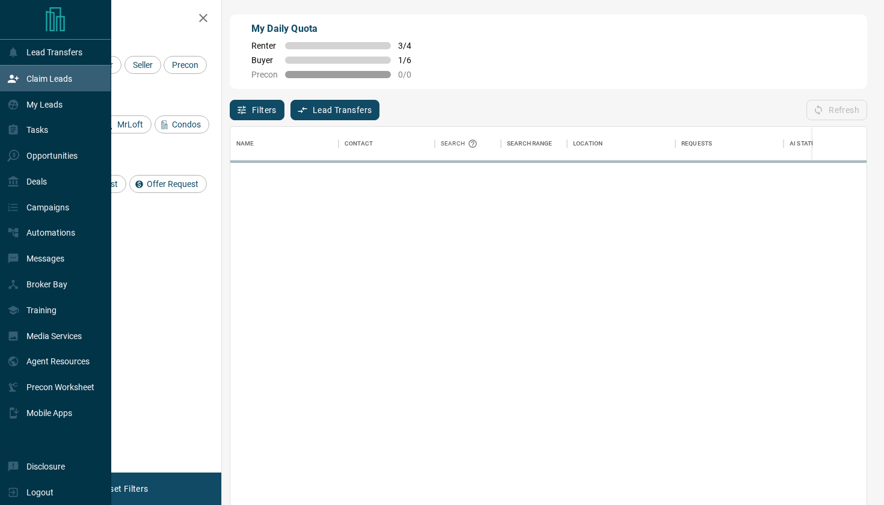
scroll to position [1, 1]
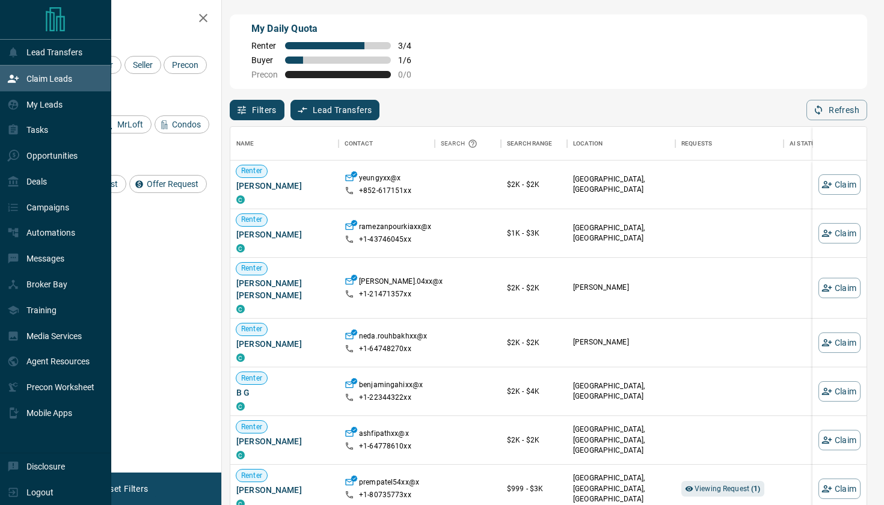
click at [41, 83] on p "Claim Leads" at bounding box center [49, 79] width 46 height 10
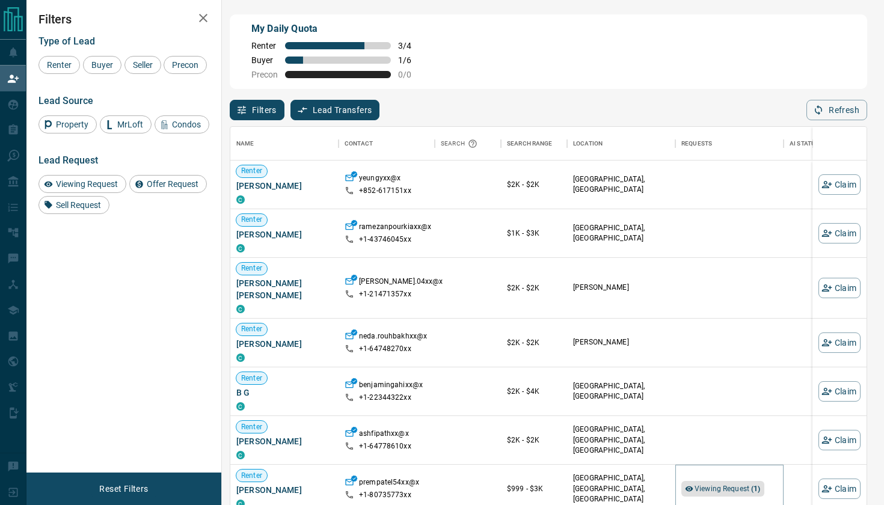
click at [690, 489] on icon at bounding box center [690, 489] width 8 height 5
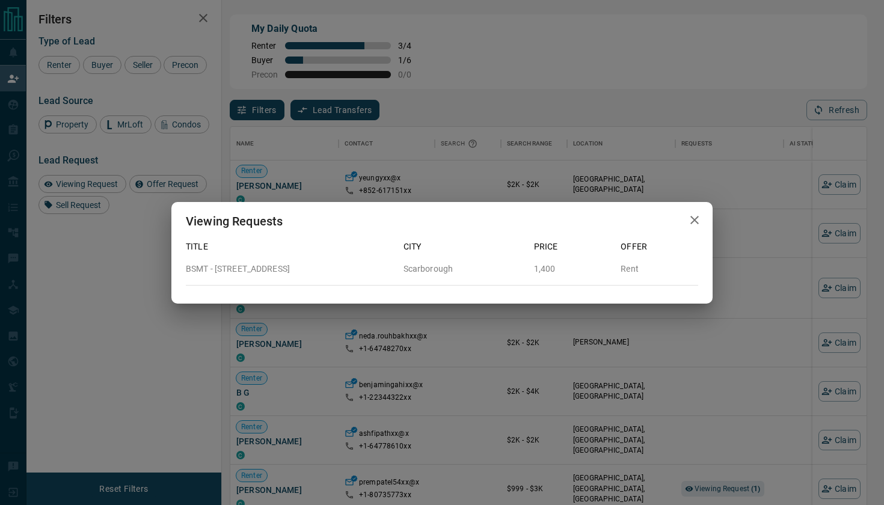
click at [693, 220] on icon "button" at bounding box center [694, 220] width 14 height 14
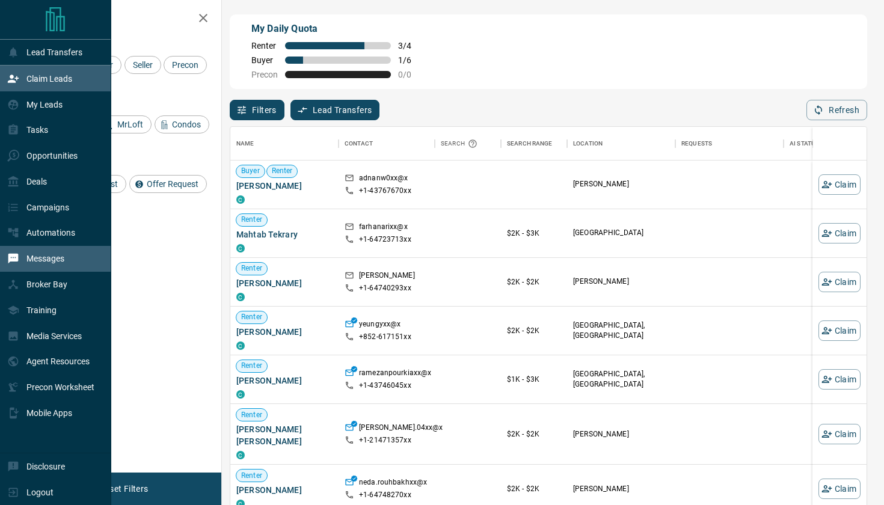
click at [59, 257] on p "Messages" at bounding box center [45, 259] width 38 height 10
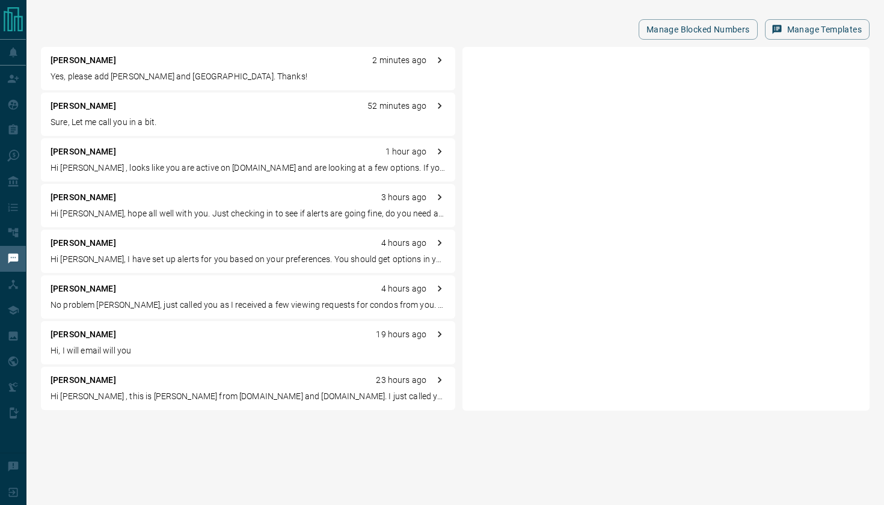
click at [164, 114] on div "[PERSON_NAME] 52 minutes ago Sure, Let me call you in a bit." at bounding box center [248, 114] width 414 height 43
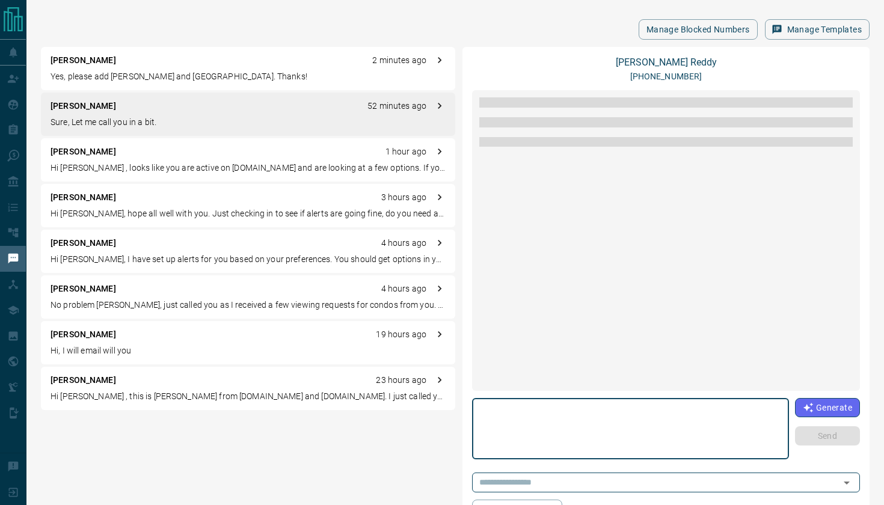
scroll to position [40, 0]
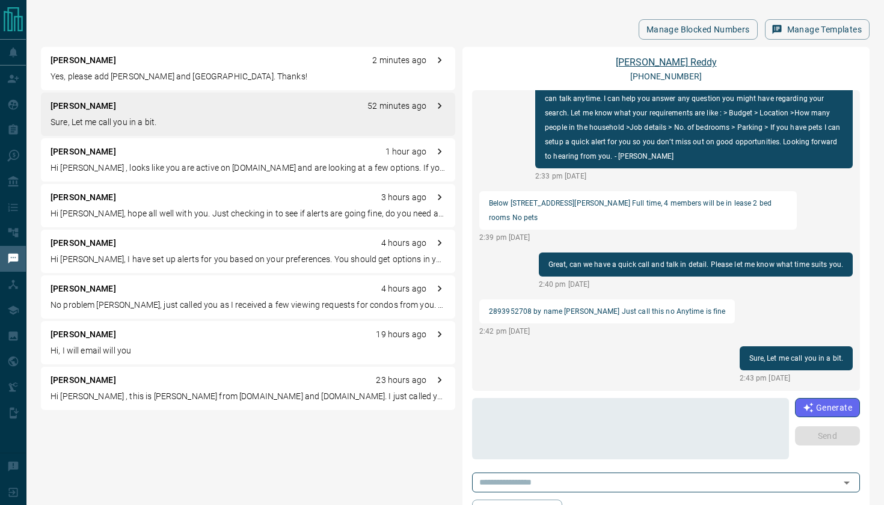
click at [692, 57] on link "[PERSON_NAME]" at bounding box center [666, 62] width 101 height 11
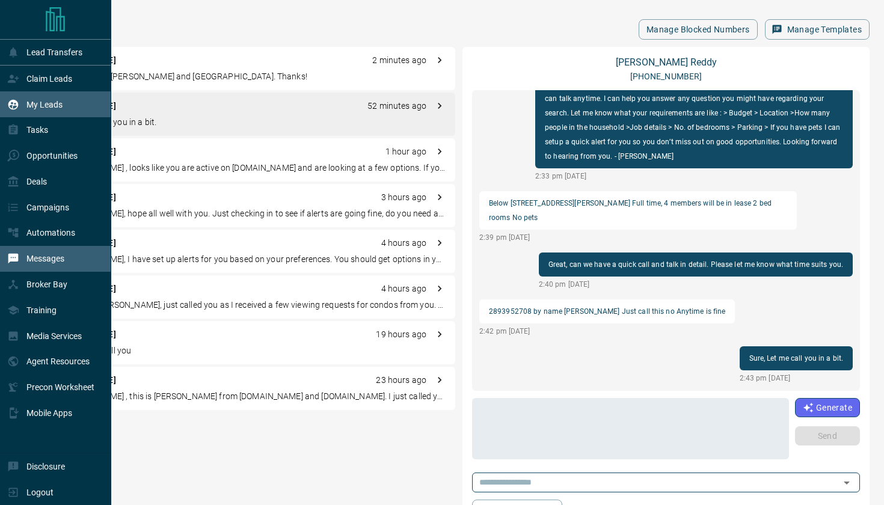
click at [48, 106] on p "My Leads" at bounding box center [44, 105] width 36 height 10
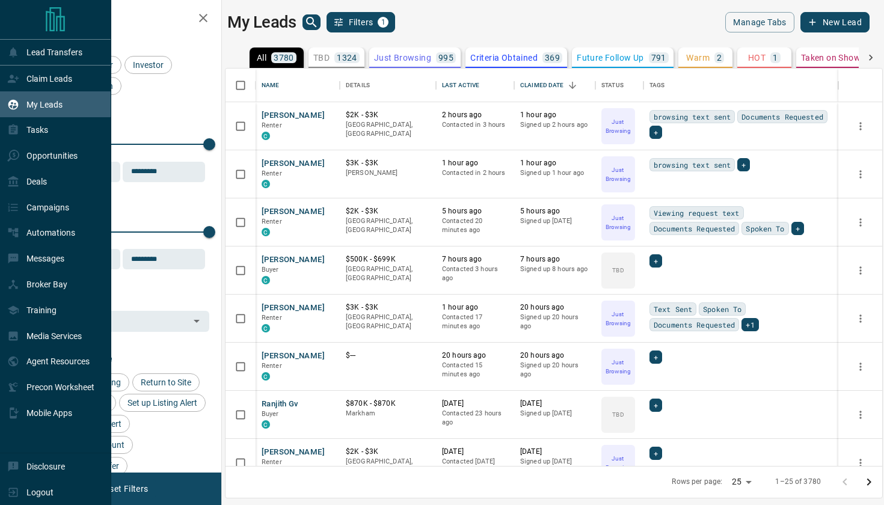
scroll to position [1, 1]
